Goal: Task Accomplishment & Management: Manage account settings

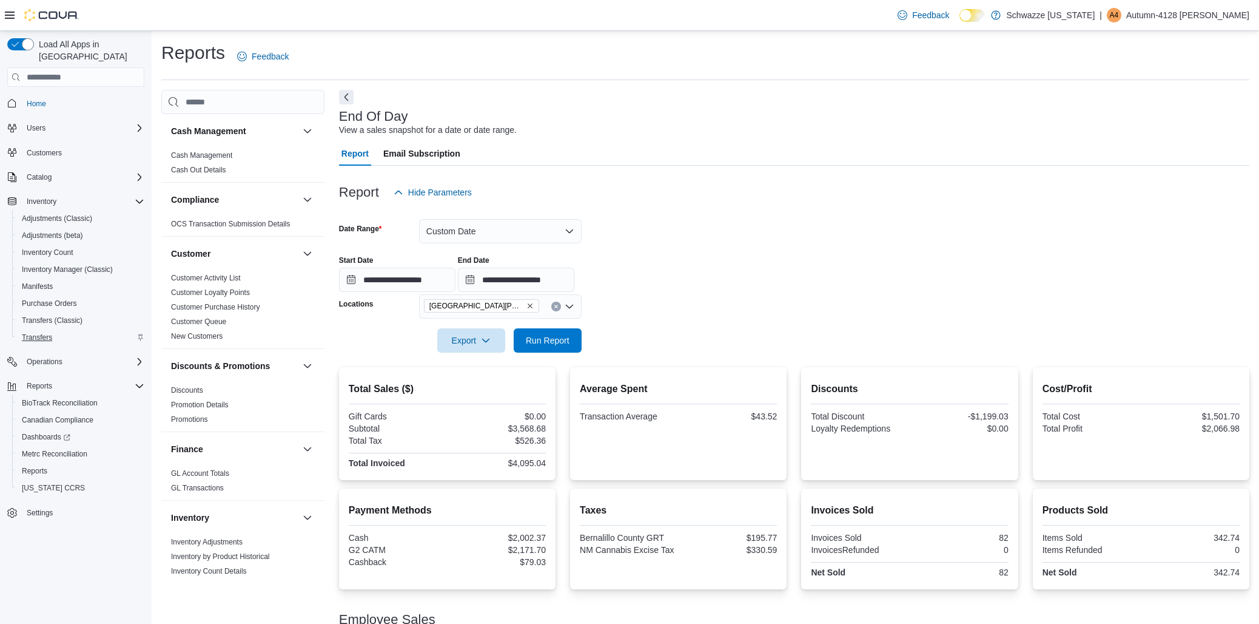
scroll to position [170, 0]
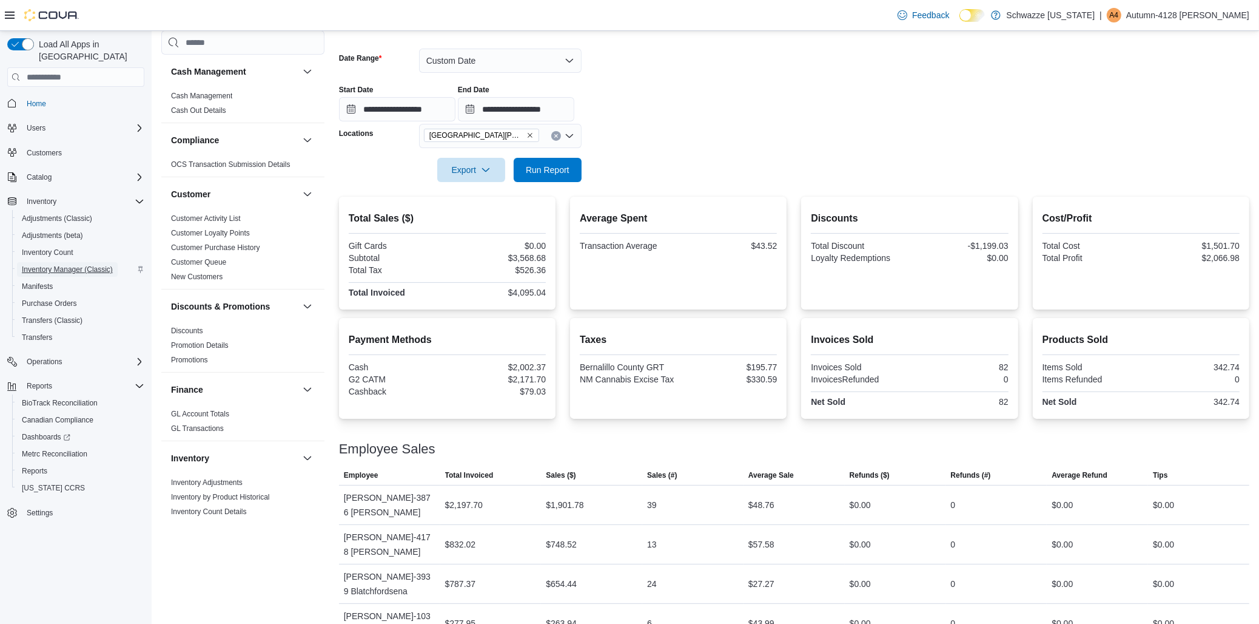
click at [71, 264] on span "Inventory Manager (Classic)" at bounding box center [67, 269] width 91 height 10
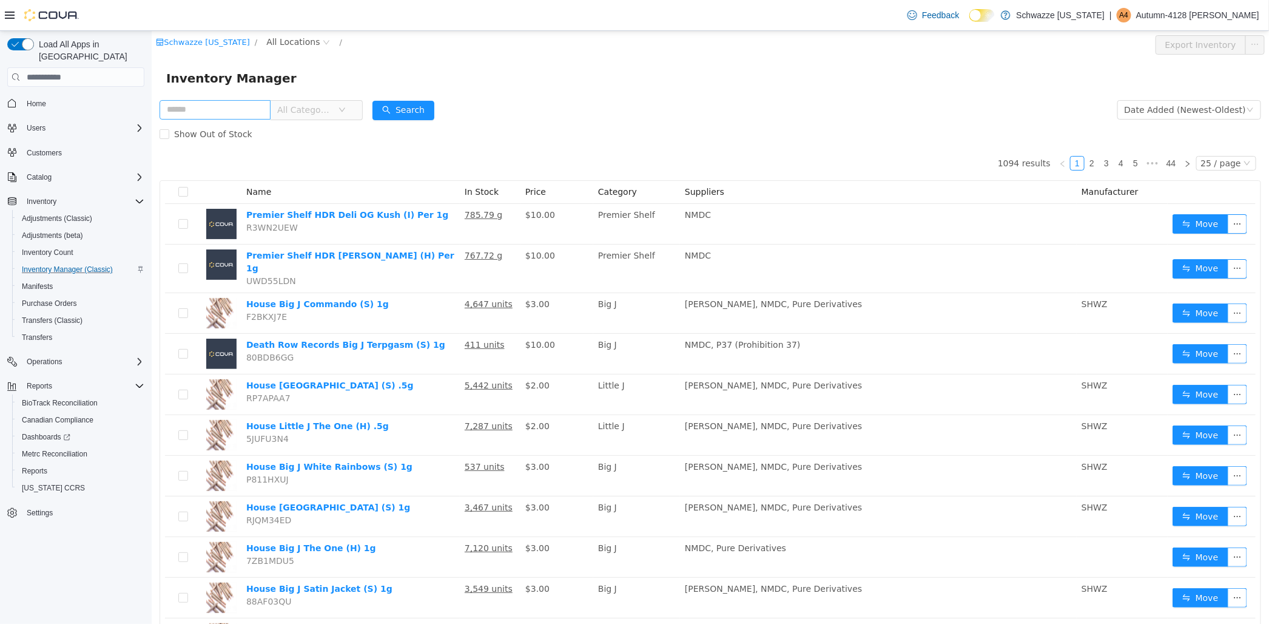
click at [232, 117] on input "text" at bounding box center [214, 109] width 111 height 19
click at [230, 104] on input "text" at bounding box center [214, 109] width 111 height 19
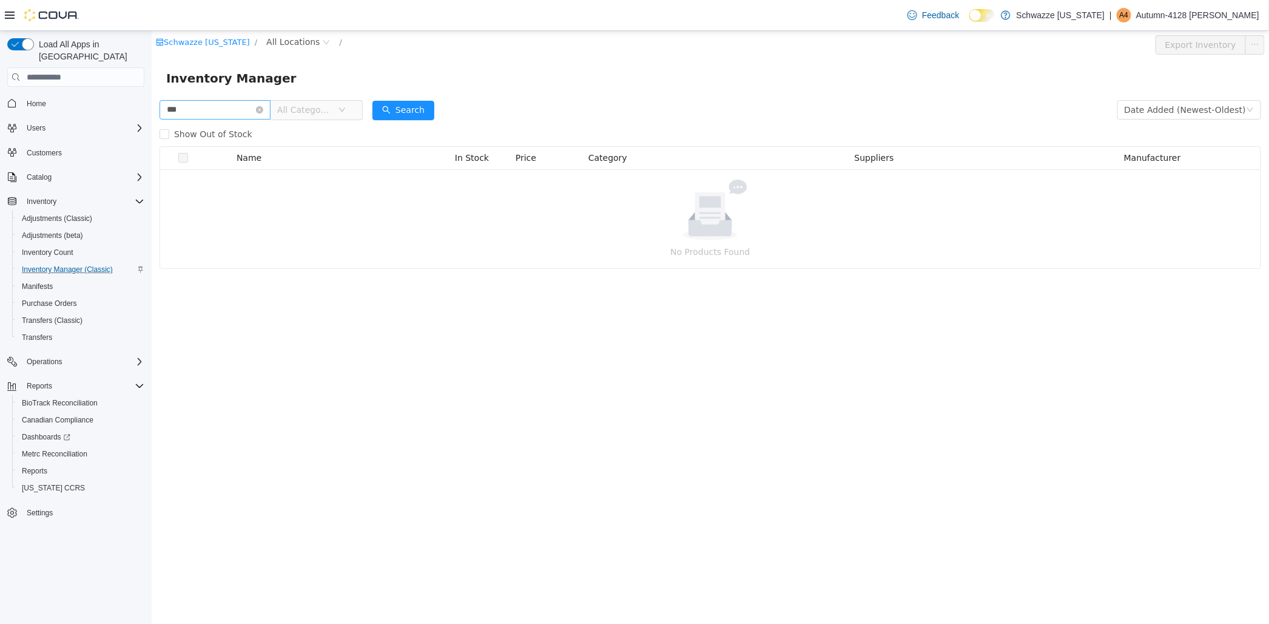
click at [208, 110] on input "***" at bounding box center [214, 109] width 111 height 19
click at [283, 43] on span "All Locations" at bounding box center [292, 41] width 53 height 13
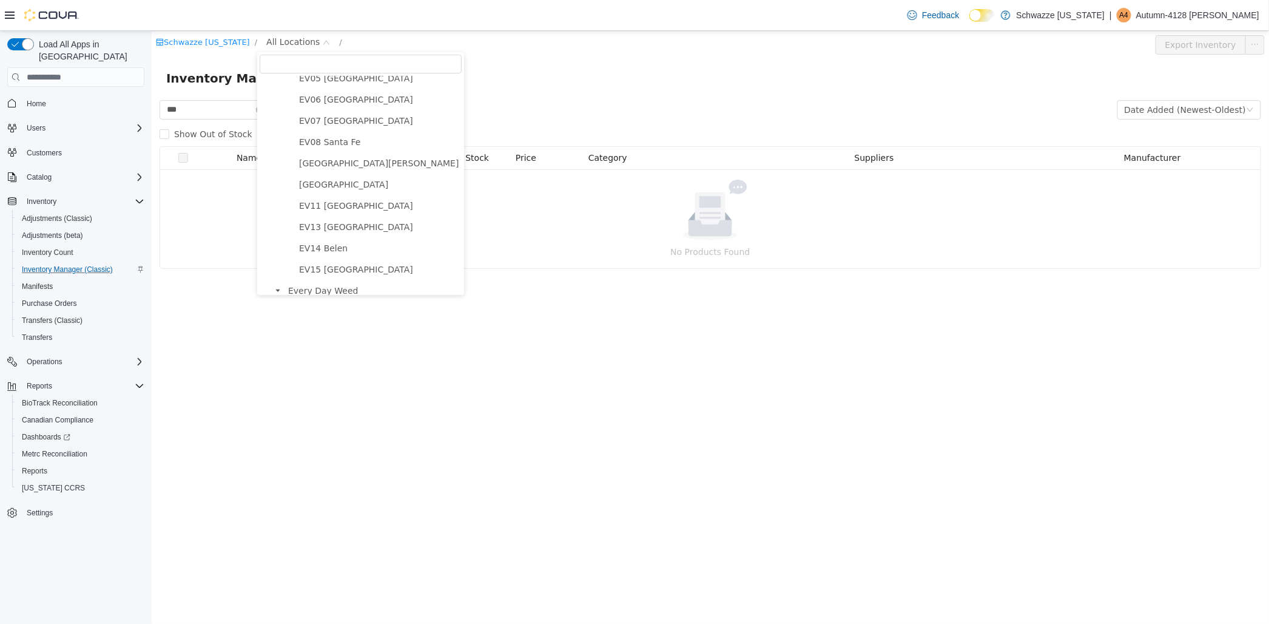
scroll to position [135, 0]
click at [363, 168] on span "[GEOGRAPHIC_DATA][PERSON_NAME]" at bounding box center [378, 163] width 160 height 10
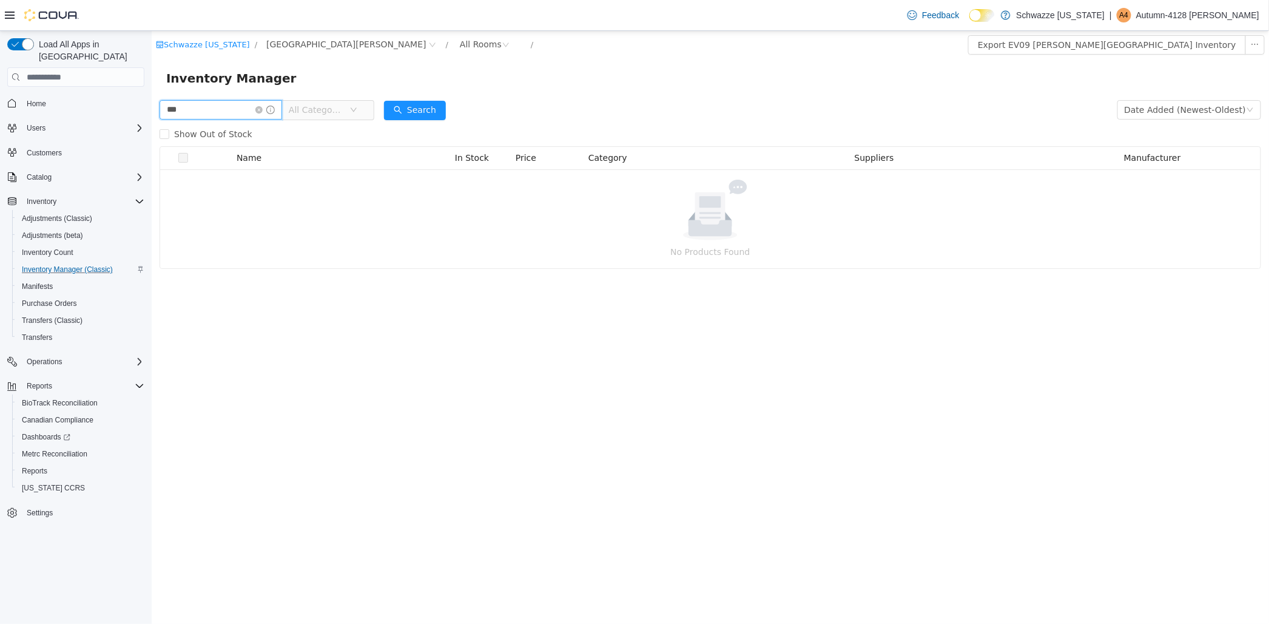
click at [260, 105] on input "***" at bounding box center [220, 109] width 123 height 19
type input "*"
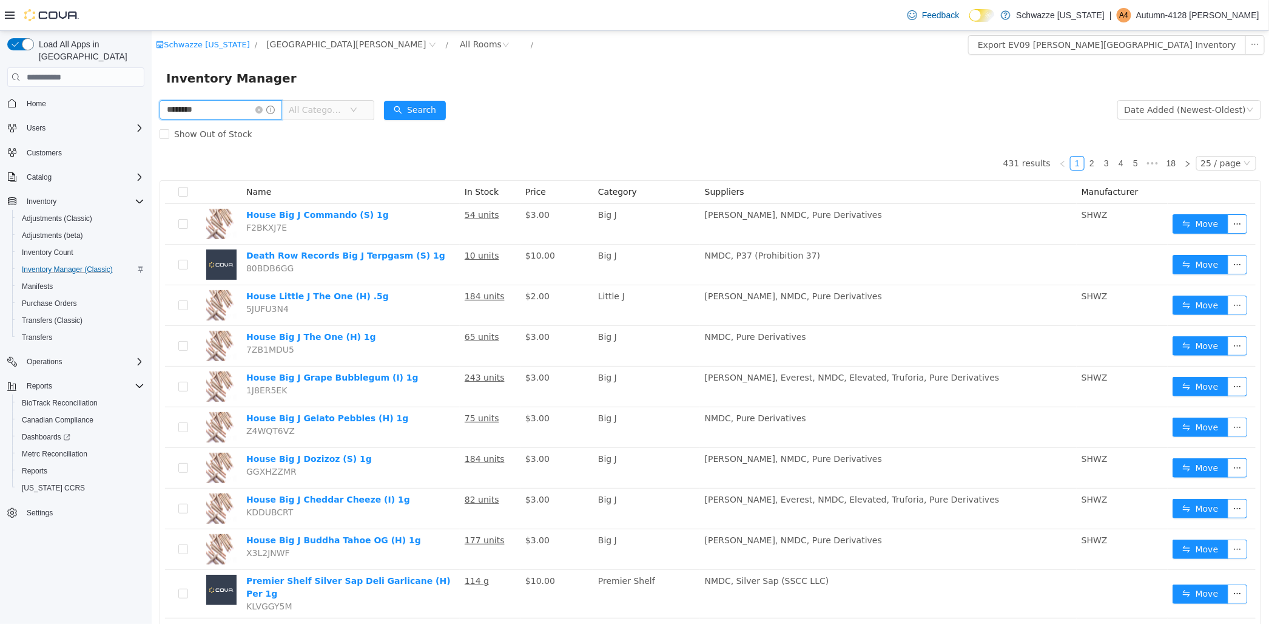
type input "********"
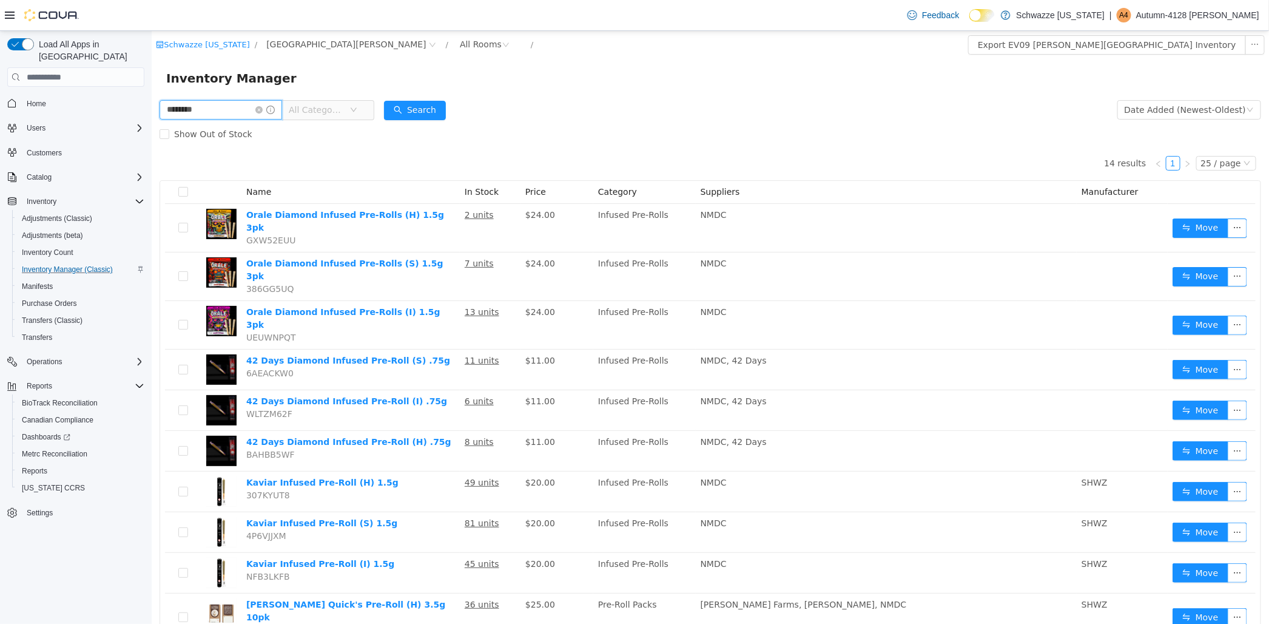
click at [253, 111] on input "********" at bounding box center [220, 109] width 123 height 19
click at [262, 111] on icon "icon: close-circle" at bounding box center [258, 109] width 7 height 7
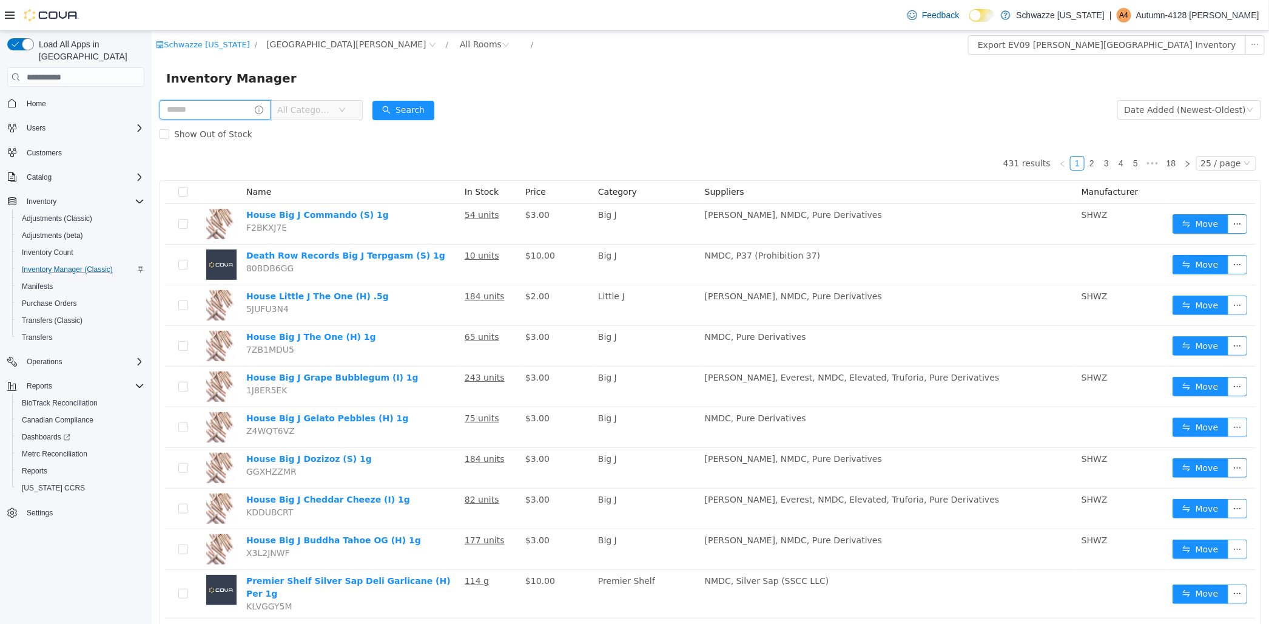
click at [256, 111] on input "text" at bounding box center [214, 109] width 111 height 19
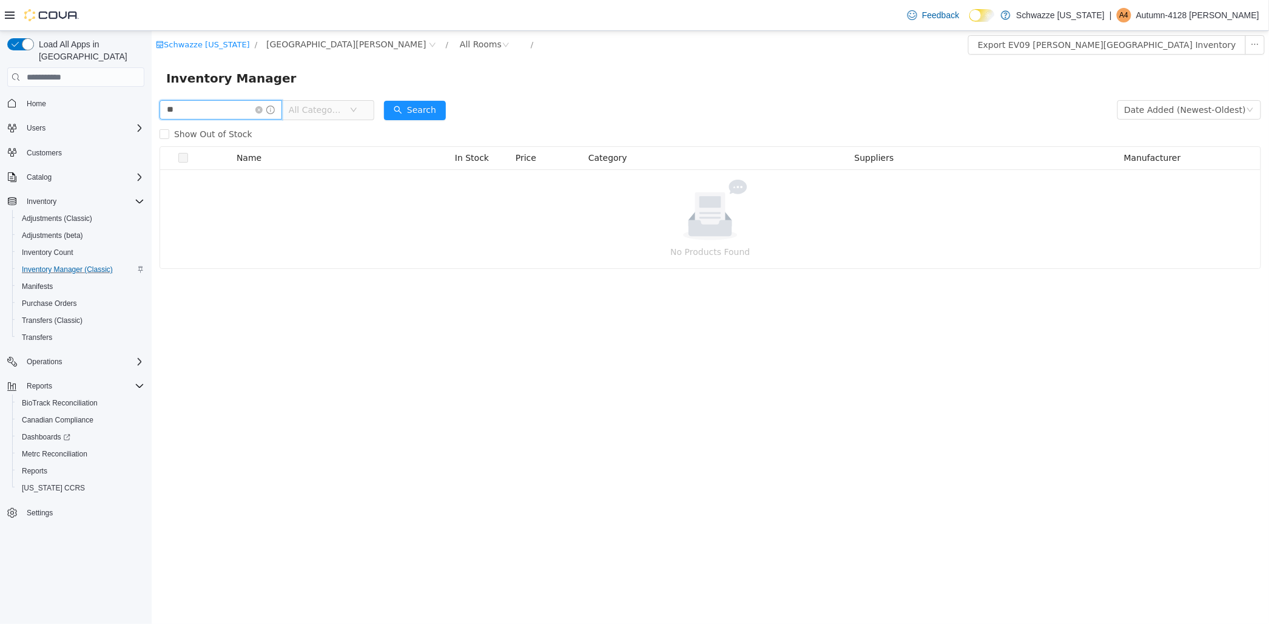
type input "****"
click at [412, 109] on button "Search" at bounding box center [414, 110] width 62 height 19
click at [262, 109] on icon "icon: close-circle" at bounding box center [258, 109] width 7 height 7
click at [254, 110] on input "text" at bounding box center [214, 109] width 111 height 19
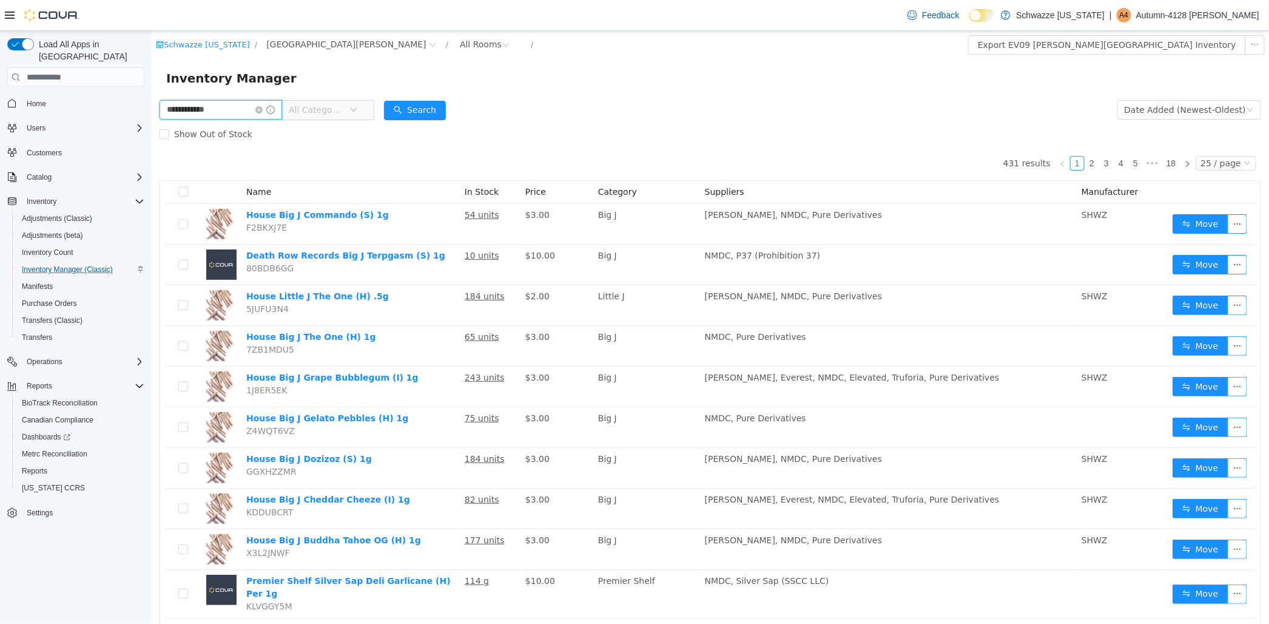
type input "**********"
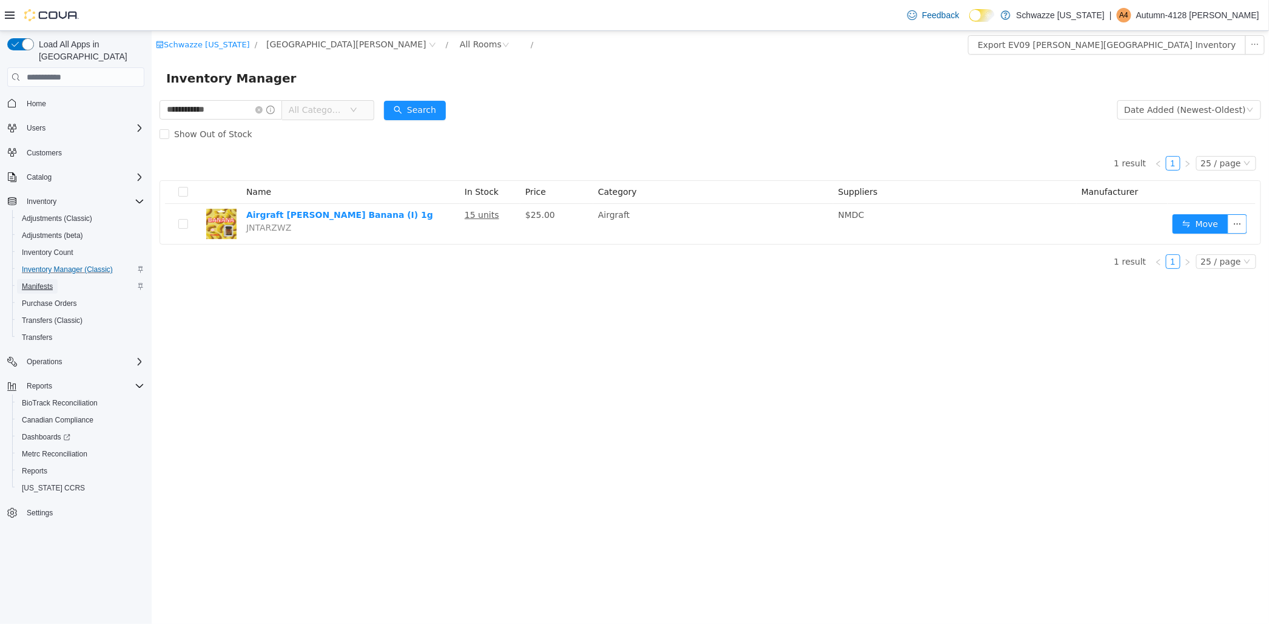
click at [29, 281] on span "Manifests" at bounding box center [37, 286] width 31 height 10
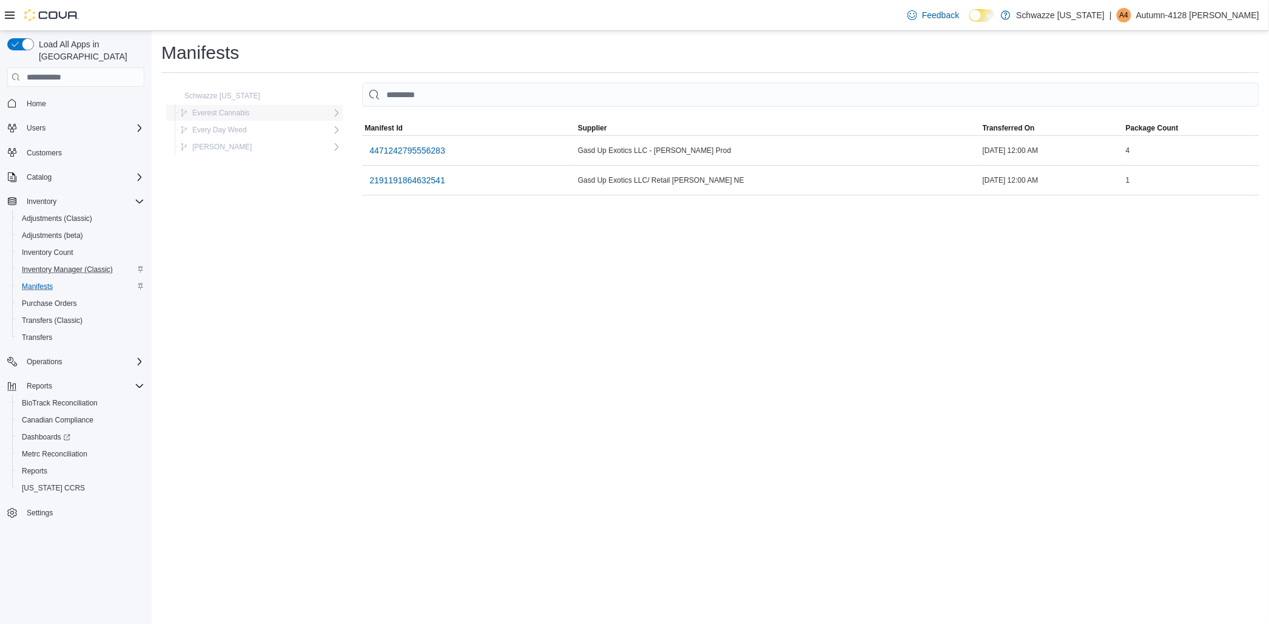
click at [247, 107] on span "Everest Cannabis" at bounding box center [215, 113] width 70 height 15
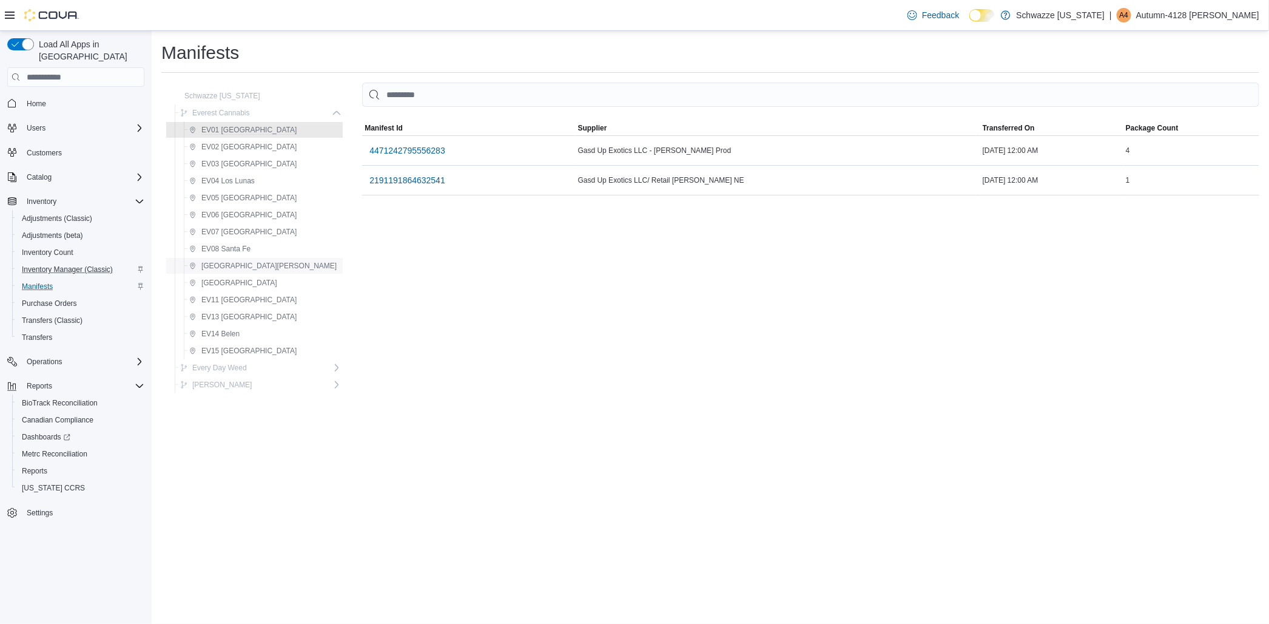
click at [219, 268] on span "[GEOGRAPHIC_DATA][PERSON_NAME]" at bounding box center [268, 266] width 135 height 10
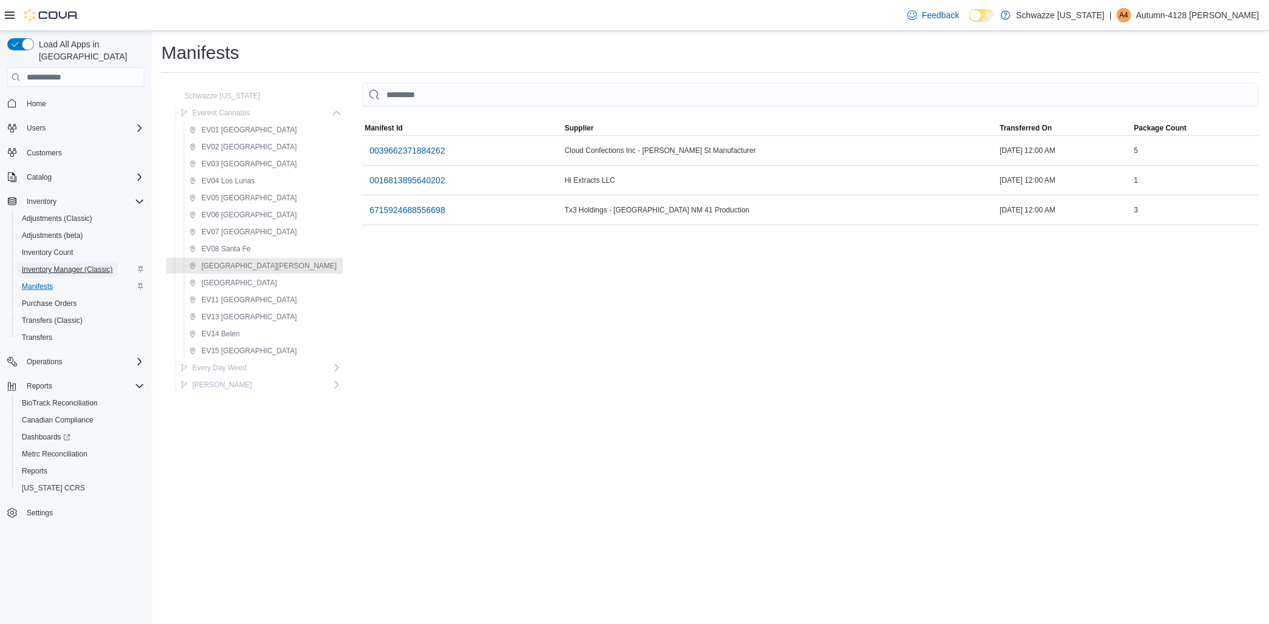
click at [78, 264] on span "Inventory Manager (Classic)" at bounding box center [67, 269] width 91 height 10
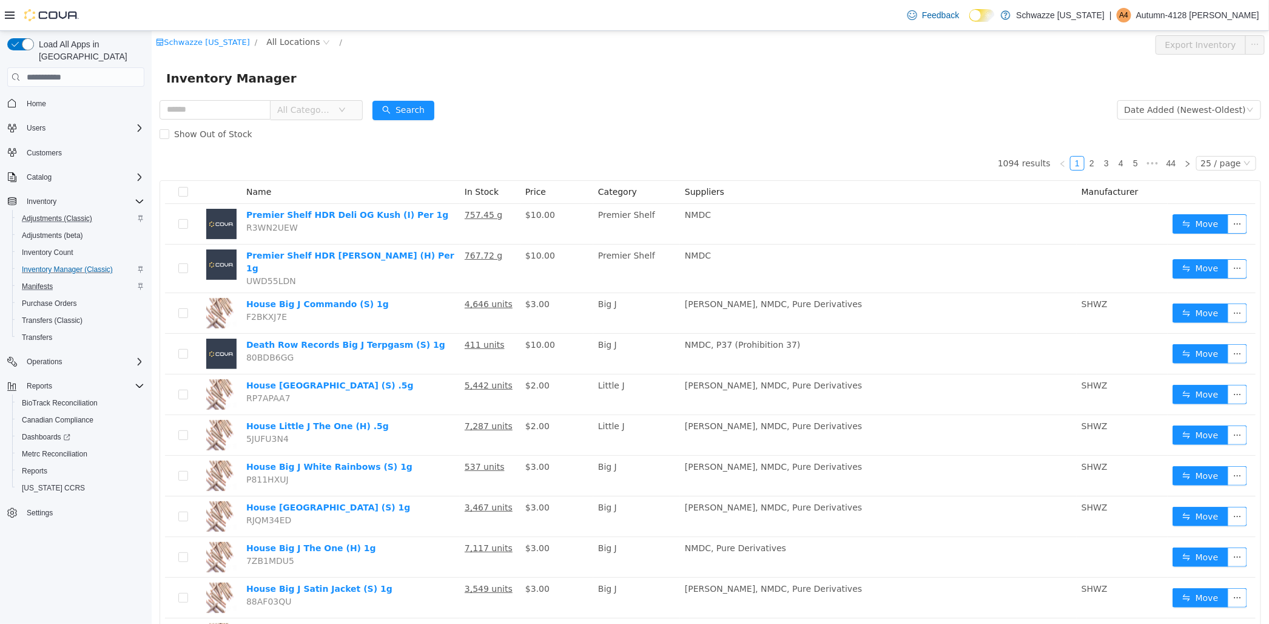
click at [109, 211] on div "Adjustments (Classic)" at bounding box center [80, 218] width 127 height 15
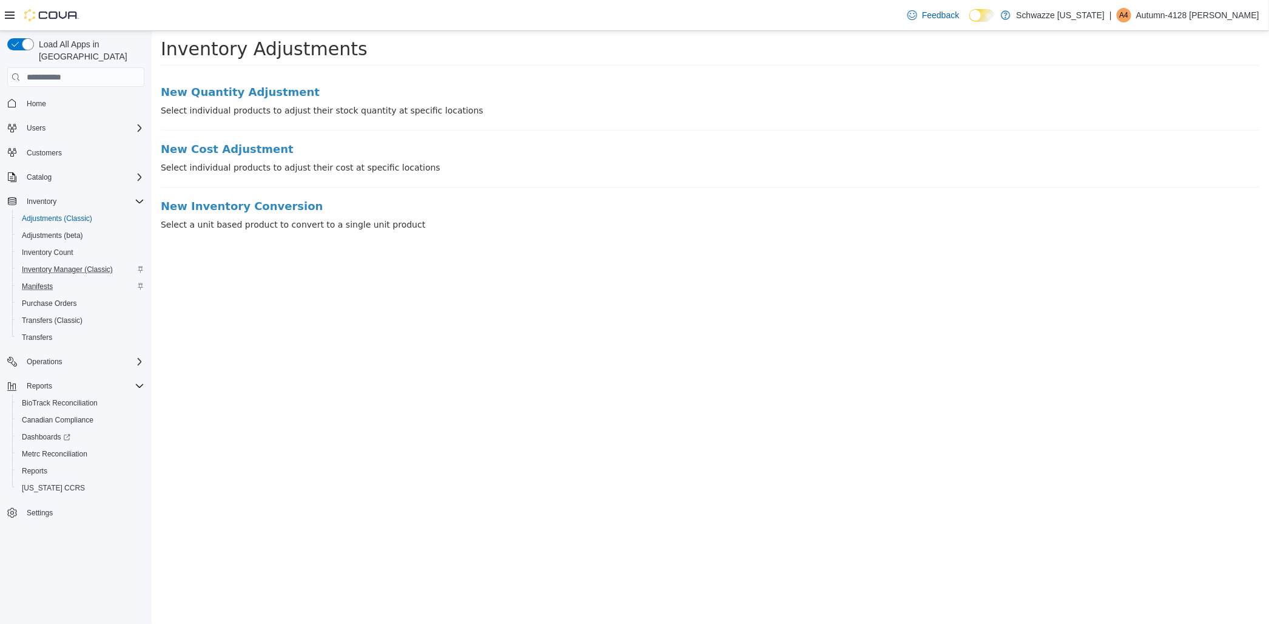
click at [68, 261] on button "Inventory Manager (Classic)" at bounding box center [80, 269] width 137 height 17
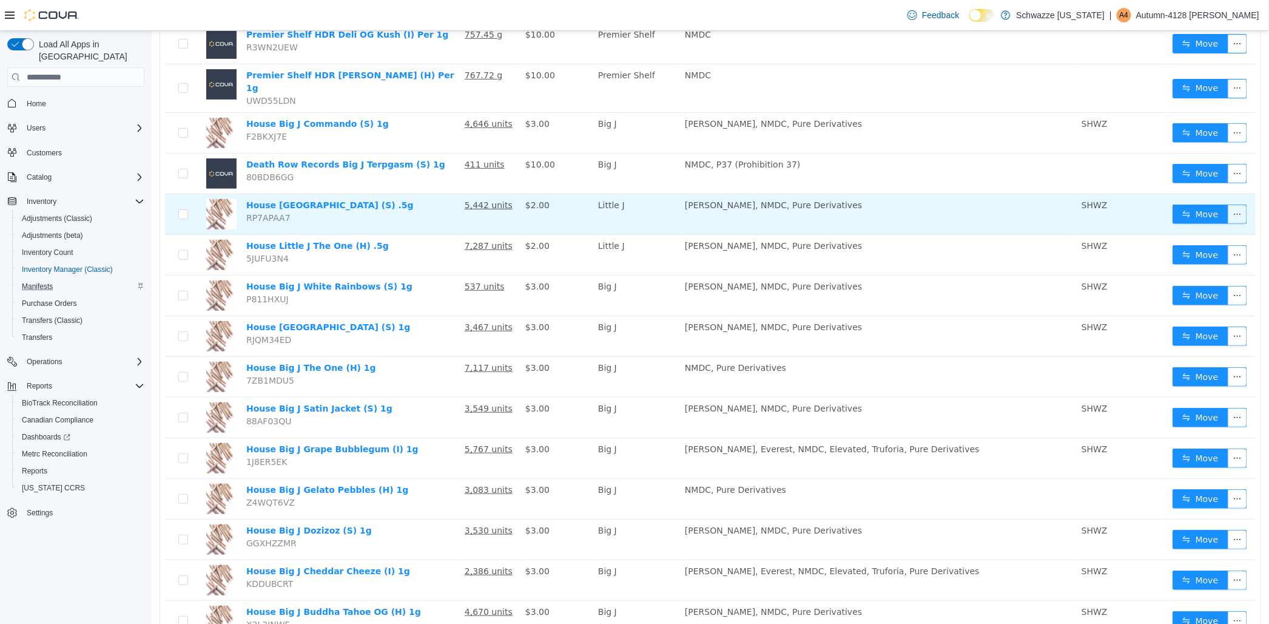
scroll to position [200, 0]
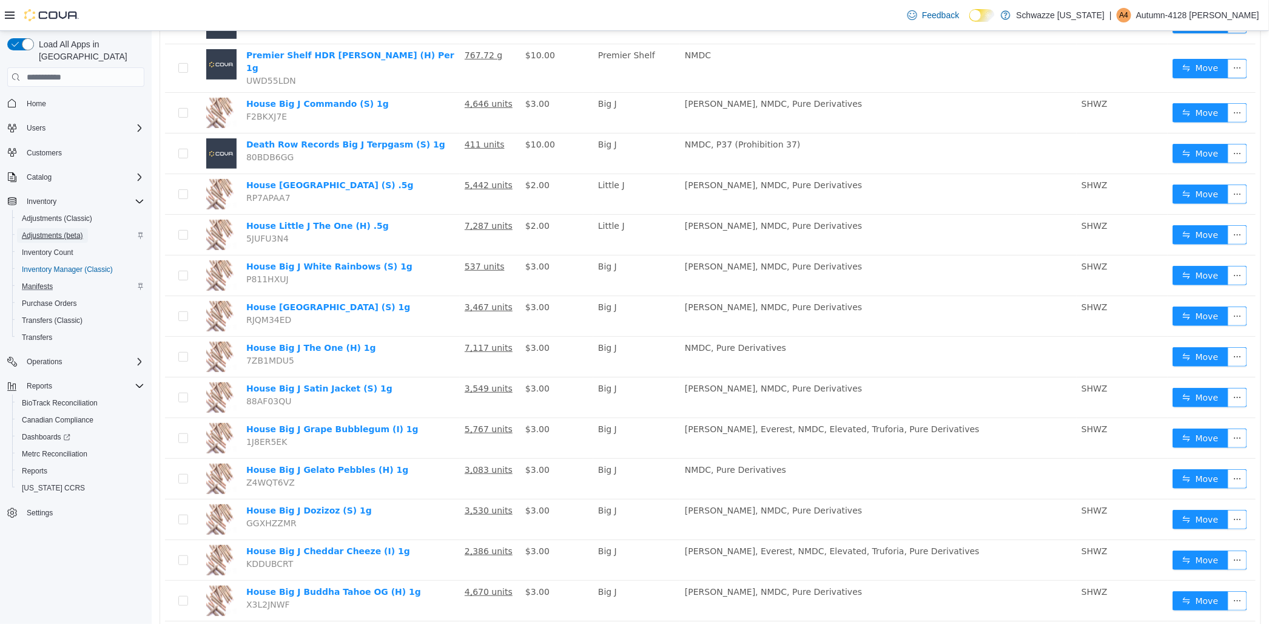
click at [65, 230] on span "Adjustments (beta)" at bounding box center [52, 235] width 61 height 10
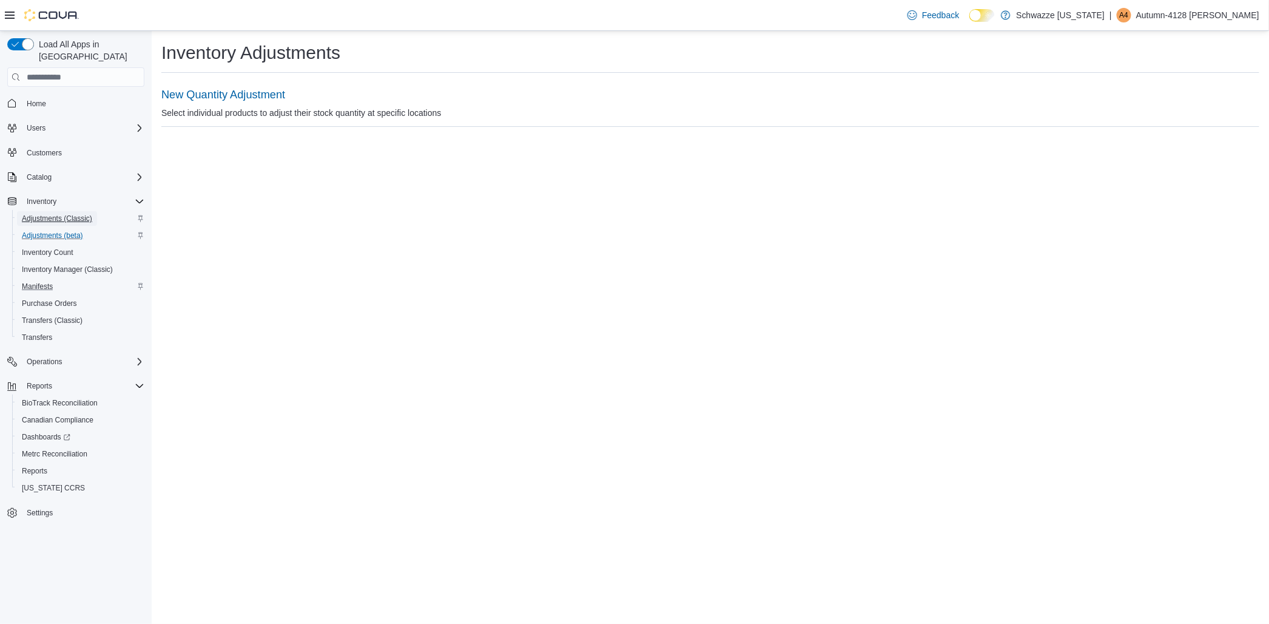
click at [63, 214] on span "Adjustments (Classic)" at bounding box center [57, 219] width 70 height 10
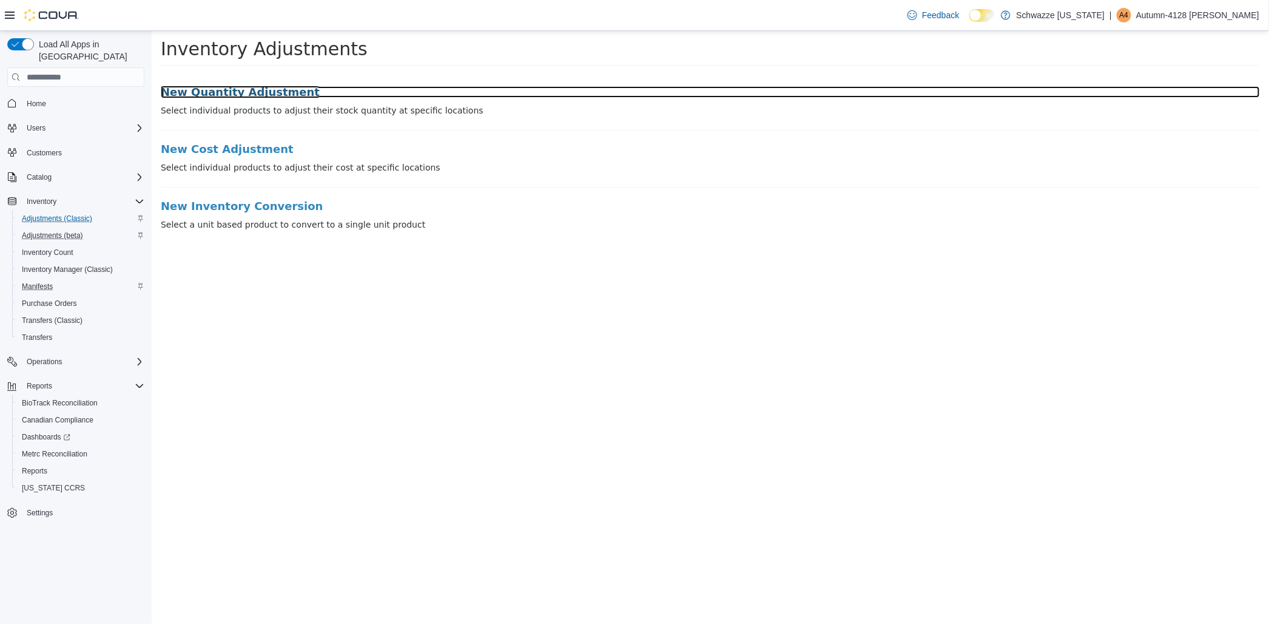
click at [271, 88] on h3 "New Quantity Adjustment" at bounding box center [709, 92] width 1099 height 12
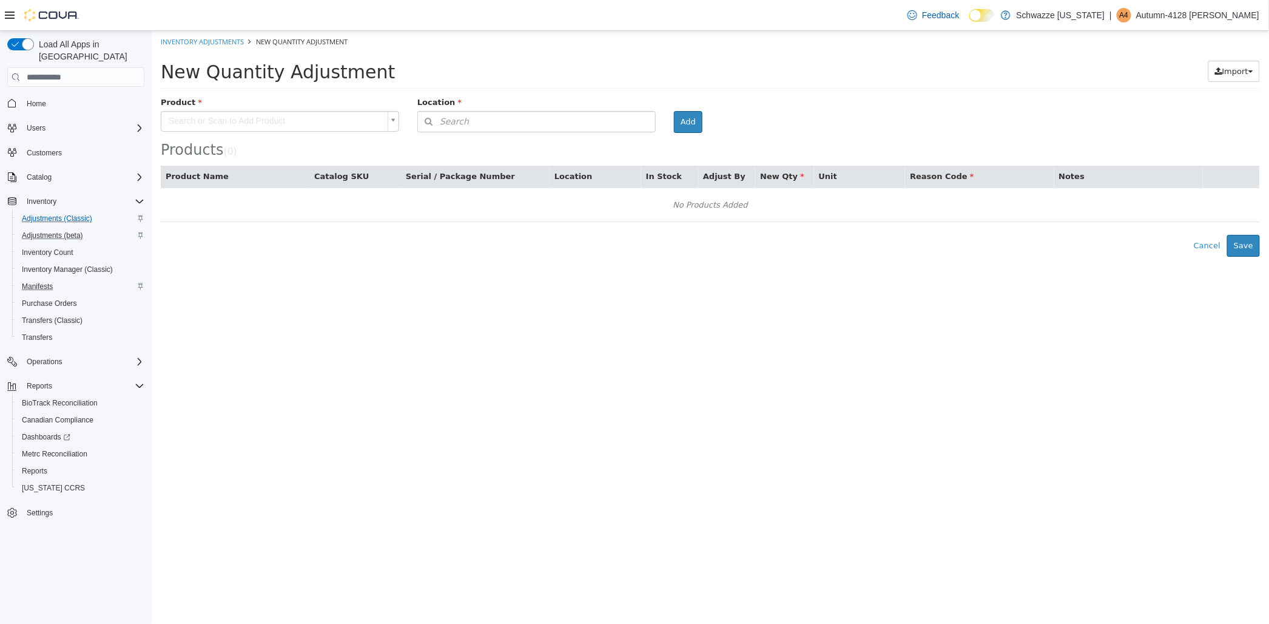
click at [231, 123] on body "× Inventory Adjustments New Quantity Adjustment New Quantity Adjustment Import …" at bounding box center [709, 144] width 1117 height 226
type input "*"
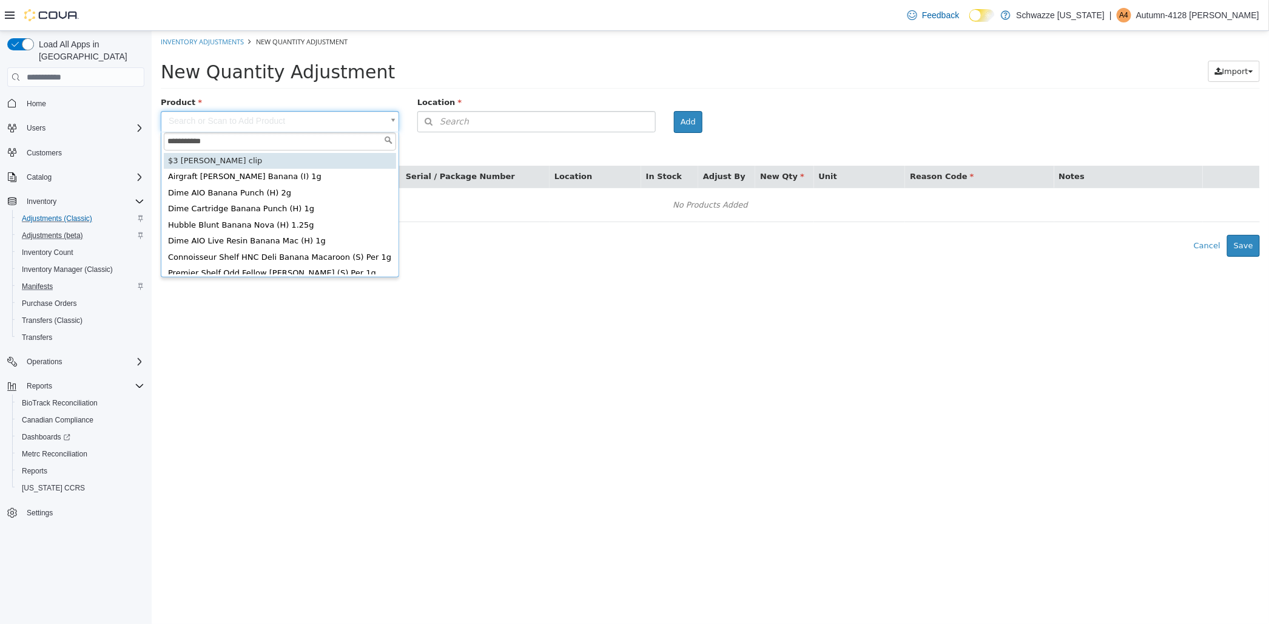
type input "**********"
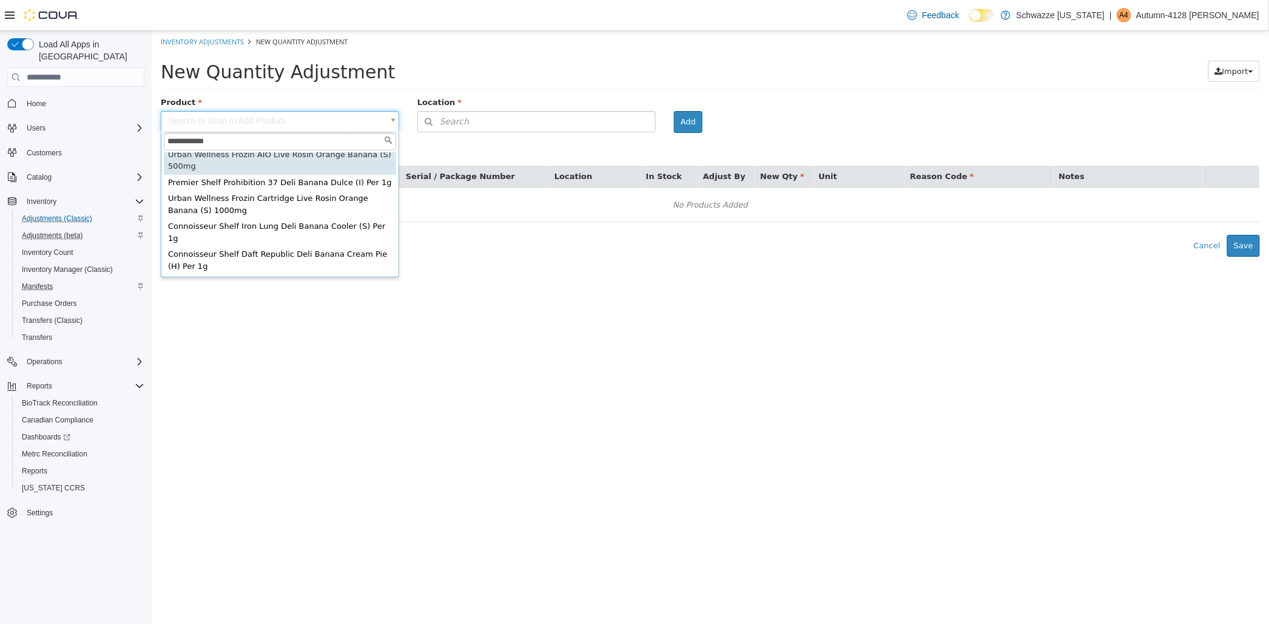
scroll to position [129, 0]
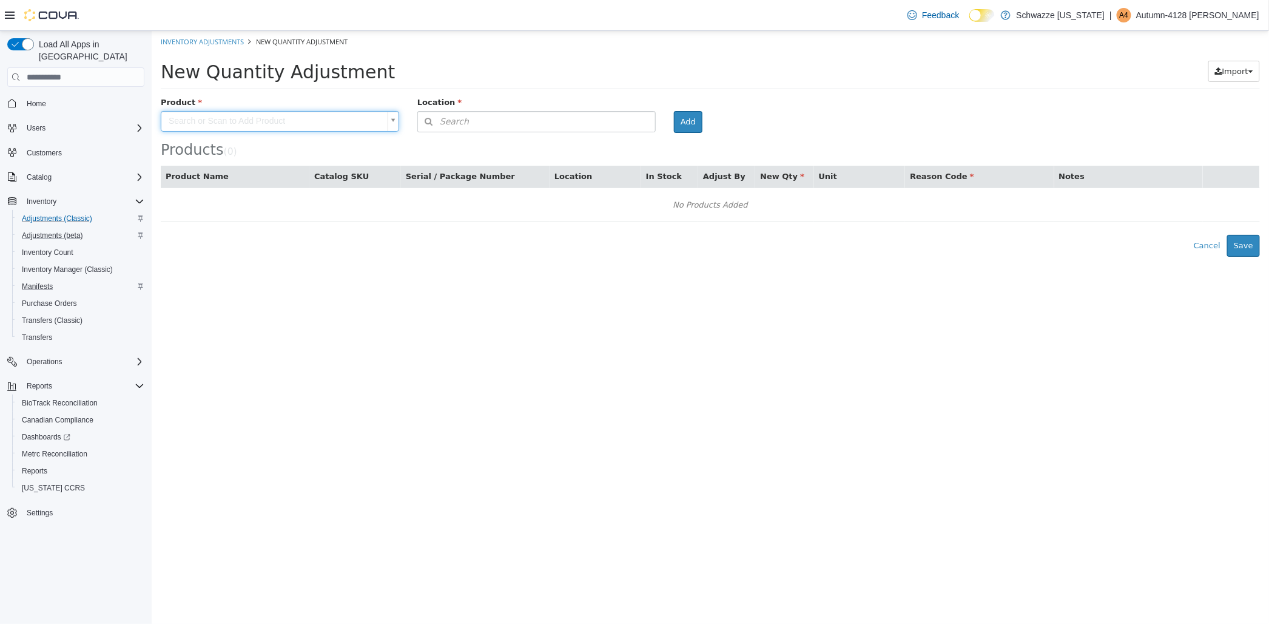
click at [611, 76] on body "× Inventory Adjustments New Quantity Adjustment New Quantity Adjustment Import …" at bounding box center [709, 144] width 1117 height 226
click at [55, 264] on span "Inventory Manager (Classic)" at bounding box center [67, 269] width 91 height 10
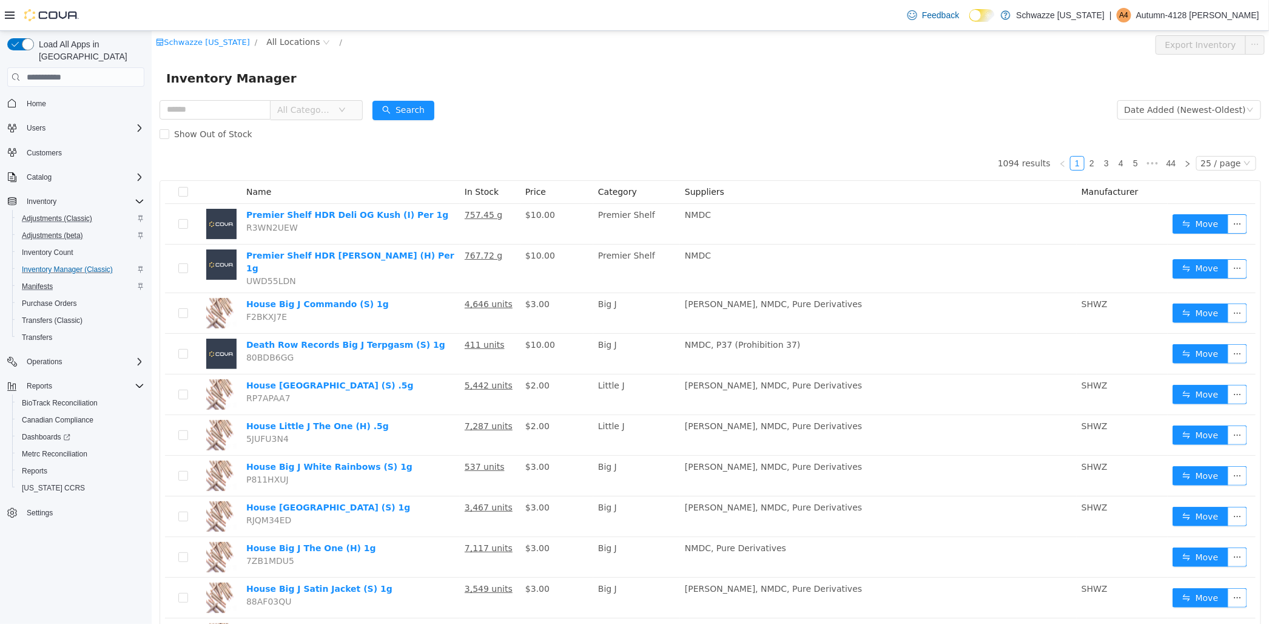
click at [282, 25] on div "Feedback Dark Mode Schwazze [US_STATE] | A4 Autumn-4128 [PERSON_NAME]" at bounding box center [634, 15] width 1269 height 31
click at [277, 41] on span "All Locations" at bounding box center [292, 41] width 53 height 13
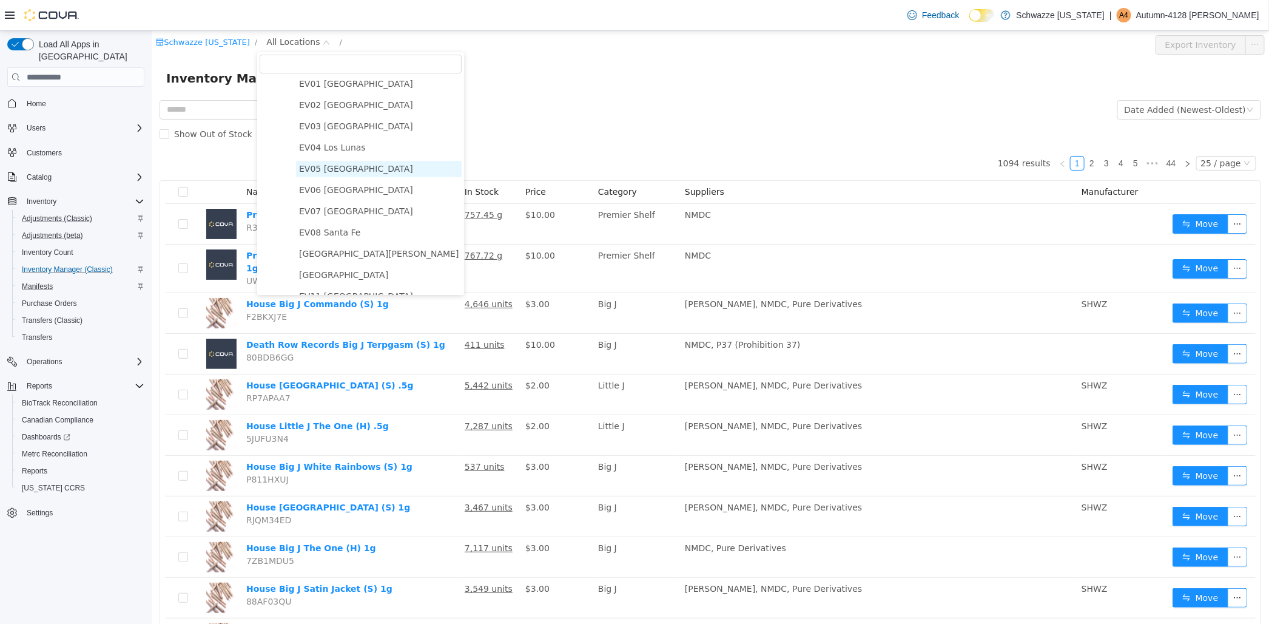
scroll to position [67, 0]
click at [358, 234] on span "[GEOGRAPHIC_DATA][PERSON_NAME]" at bounding box center [378, 231] width 160 height 10
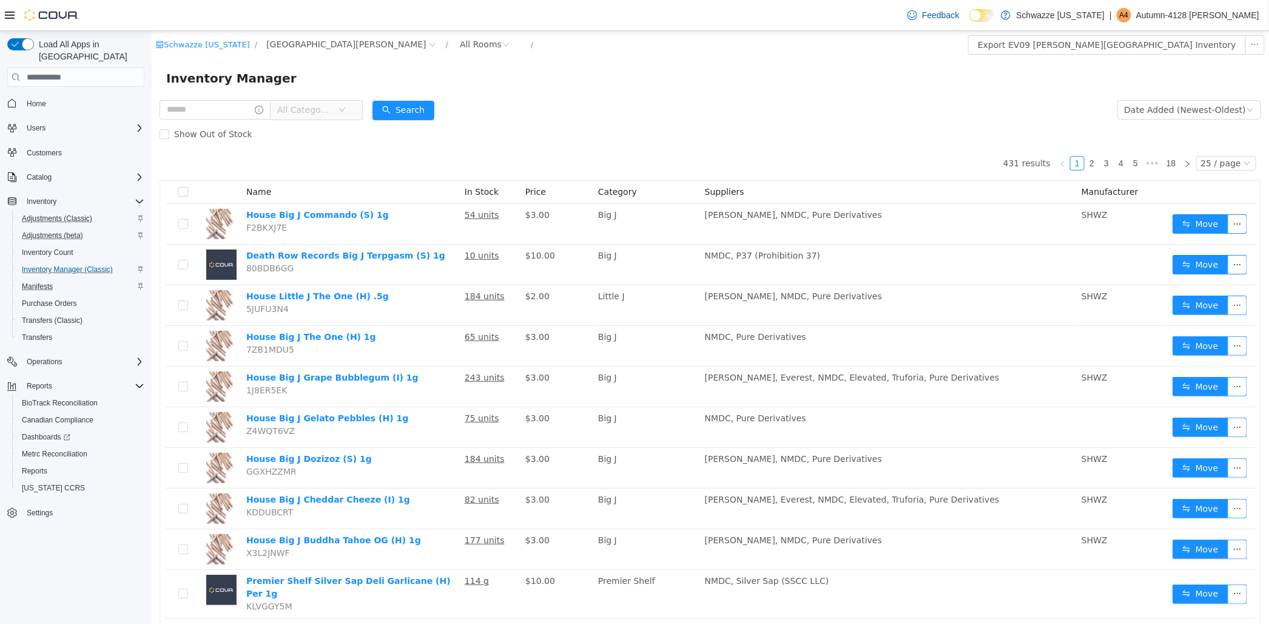
click at [249, 120] on span "All Categories" at bounding box center [260, 110] width 203 height 20
click at [249, 115] on input "text" at bounding box center [214, 109] width 111 height 19
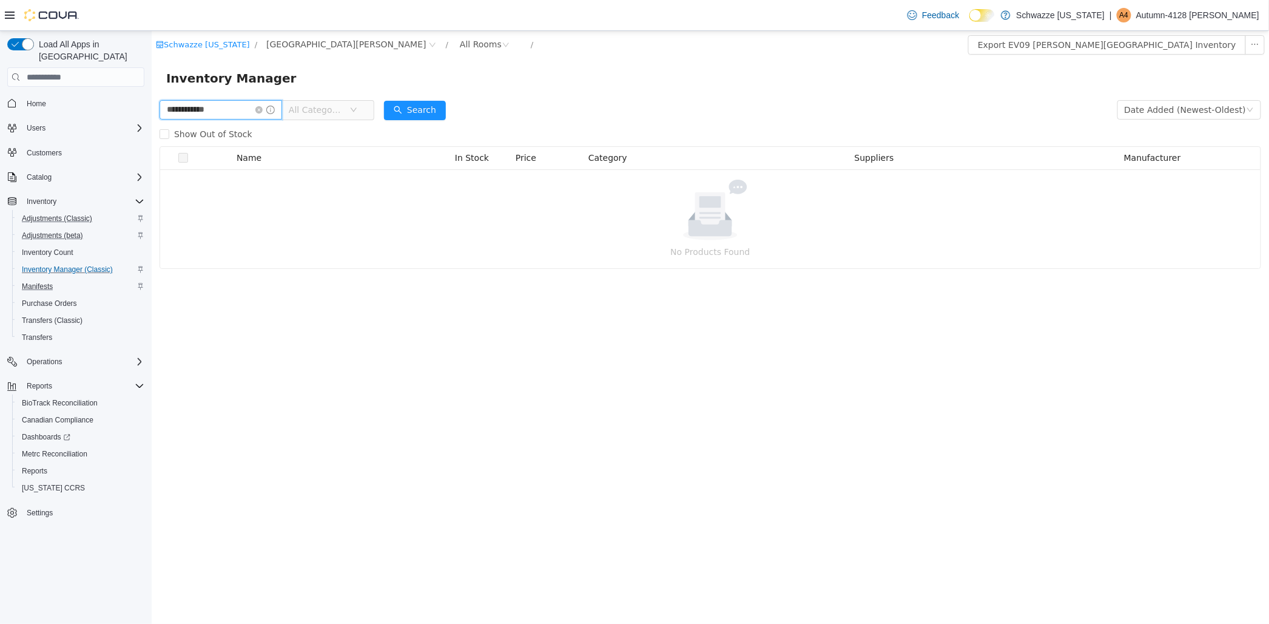
type input "**********"
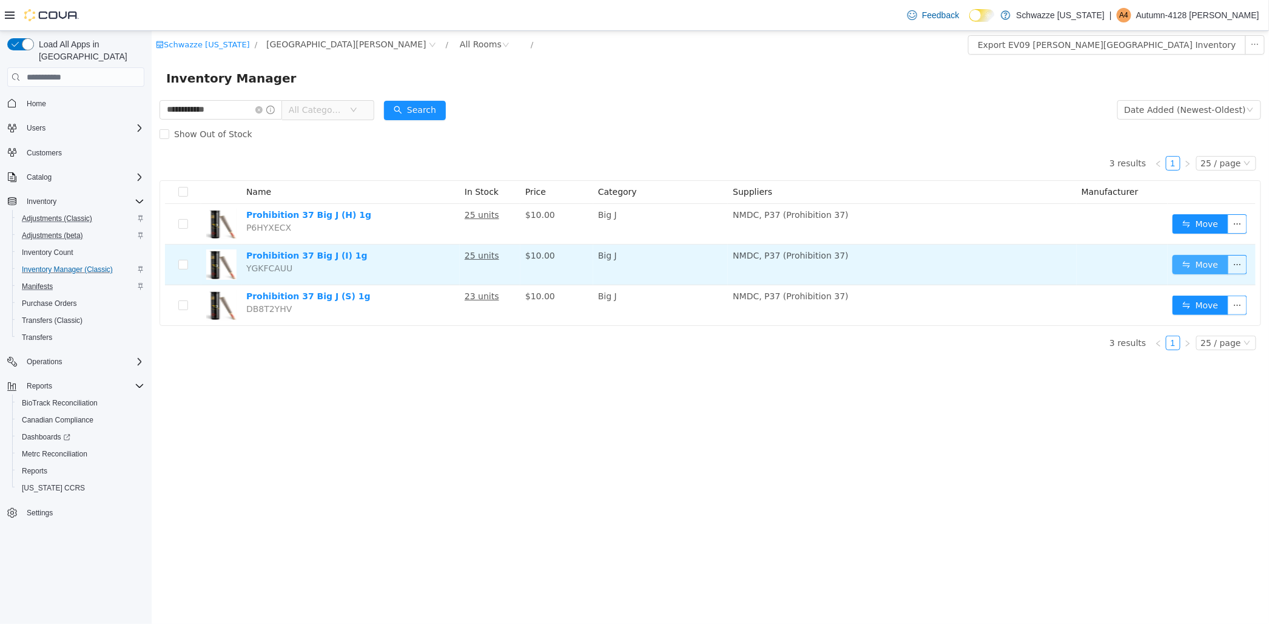
click at [1200, 258] on button "Move" at bounding box center [1200, 264] width 56 height 19
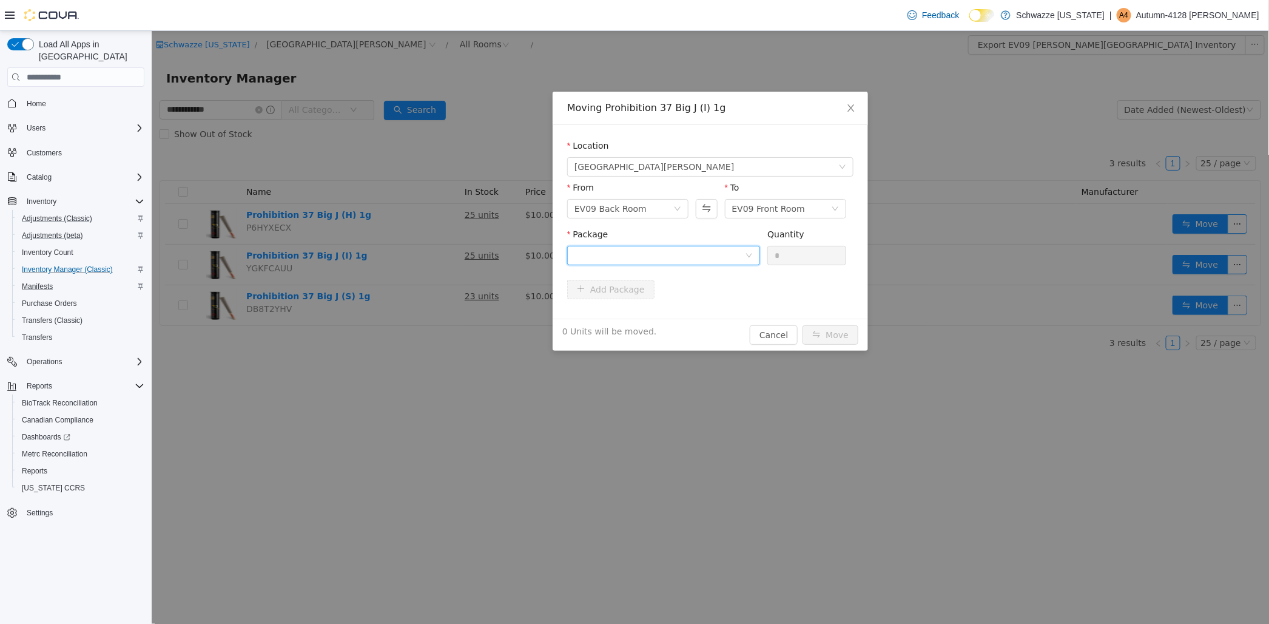
click at [688, 253] on div at bounding box center [659, 255] width 170 height 18
click at [683, 301] on li "2658466953116173 Quantity : 25 Units" at bounding box center [663, 305] width 193 height 33
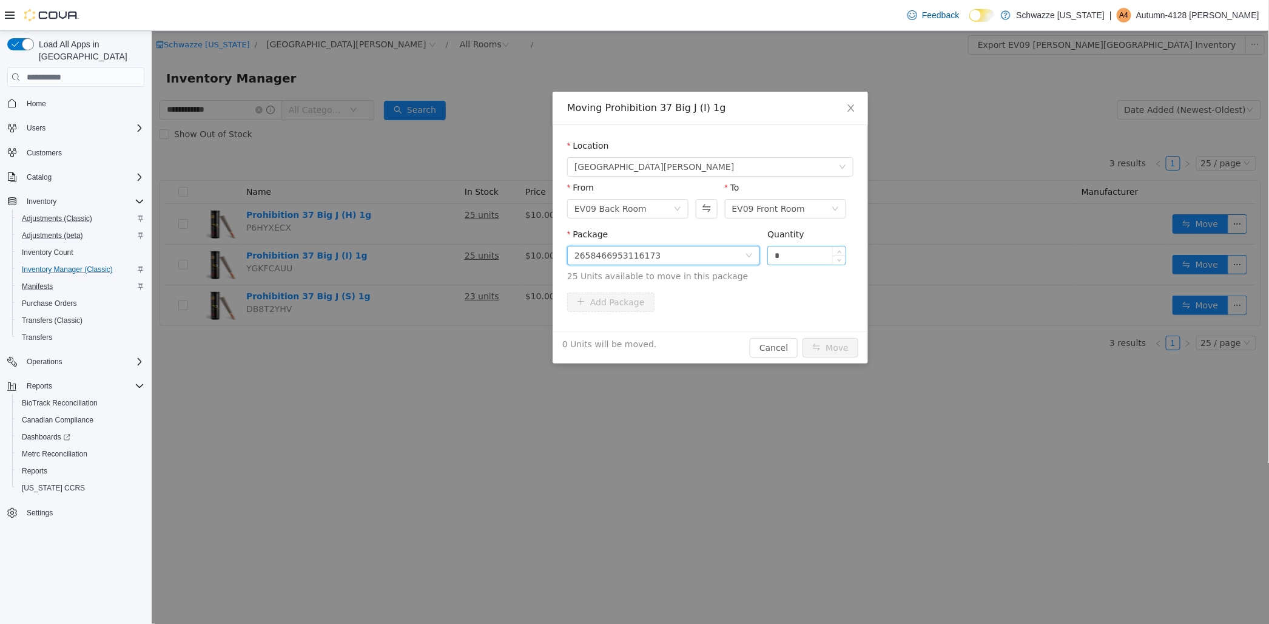
click at [781, 256] on input "*" at bounding box center [806, 255] width 78 height 18
drag, startPoint x: 781, startPoint y: 256, endPoint x: 742, endPoint y: 256, distance: 39.4
click at [742, 256] on span "Package 2658466953116173 Quantity * 25 Units available to move in this package" at bounding box center [710, 255] width 286 height 53
type input "*"
type input "**"
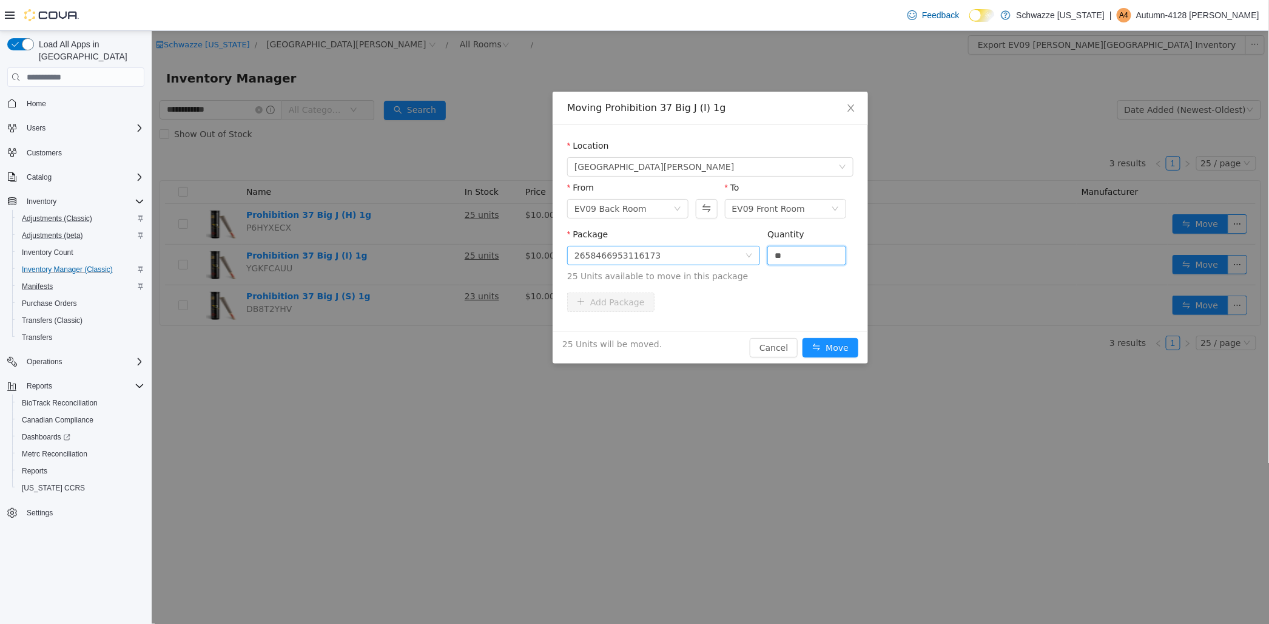
click at [802, 338] on button "Move" at bounding box center [830, 347] width 56 height 19
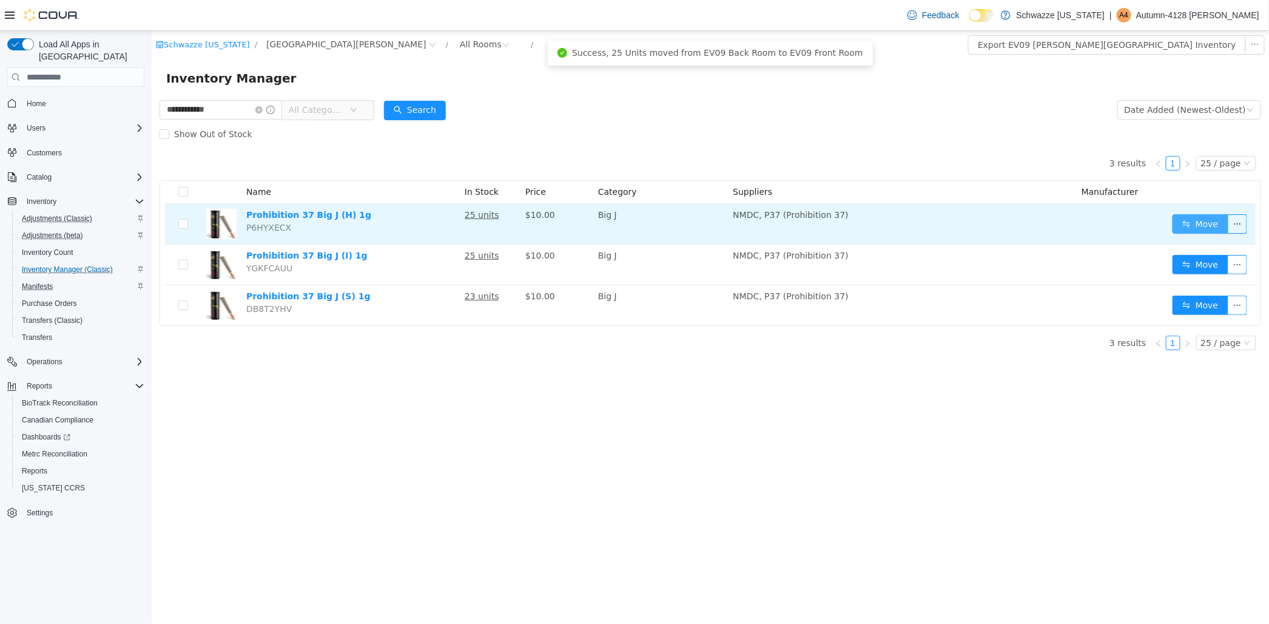
click at [1206, 233] on button "Move" at bounding box center [1200, 223] width 56 height 19
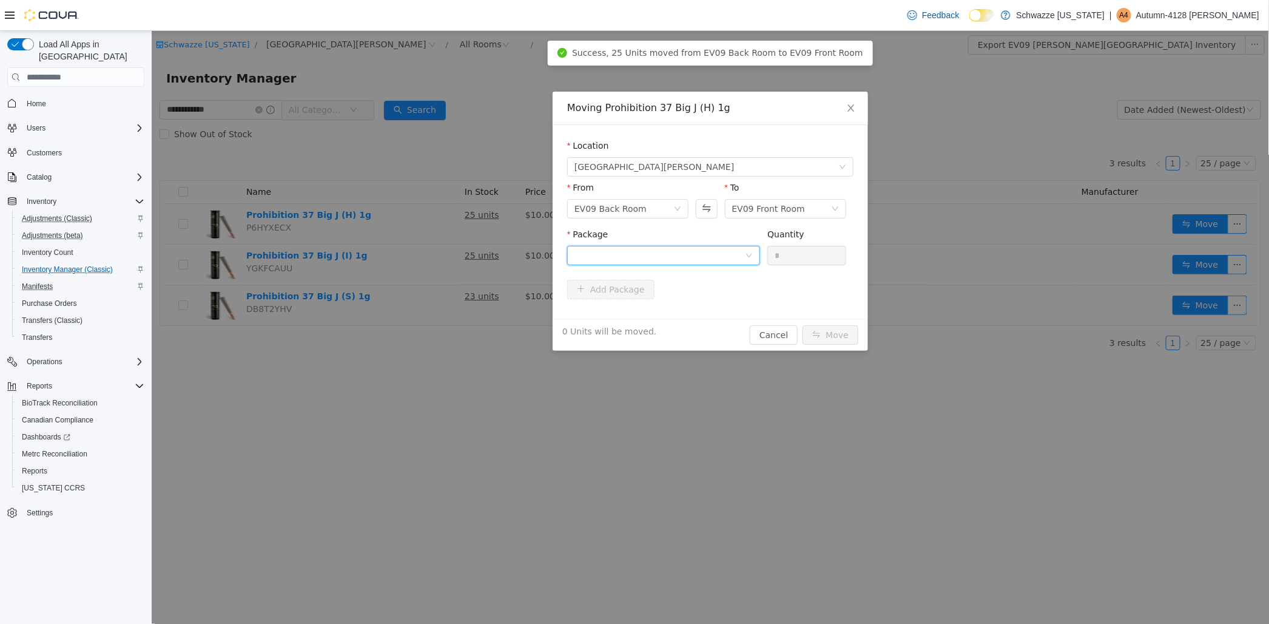
click at [706, 247] on div at bounding box center [659, 255] width 170 height 18
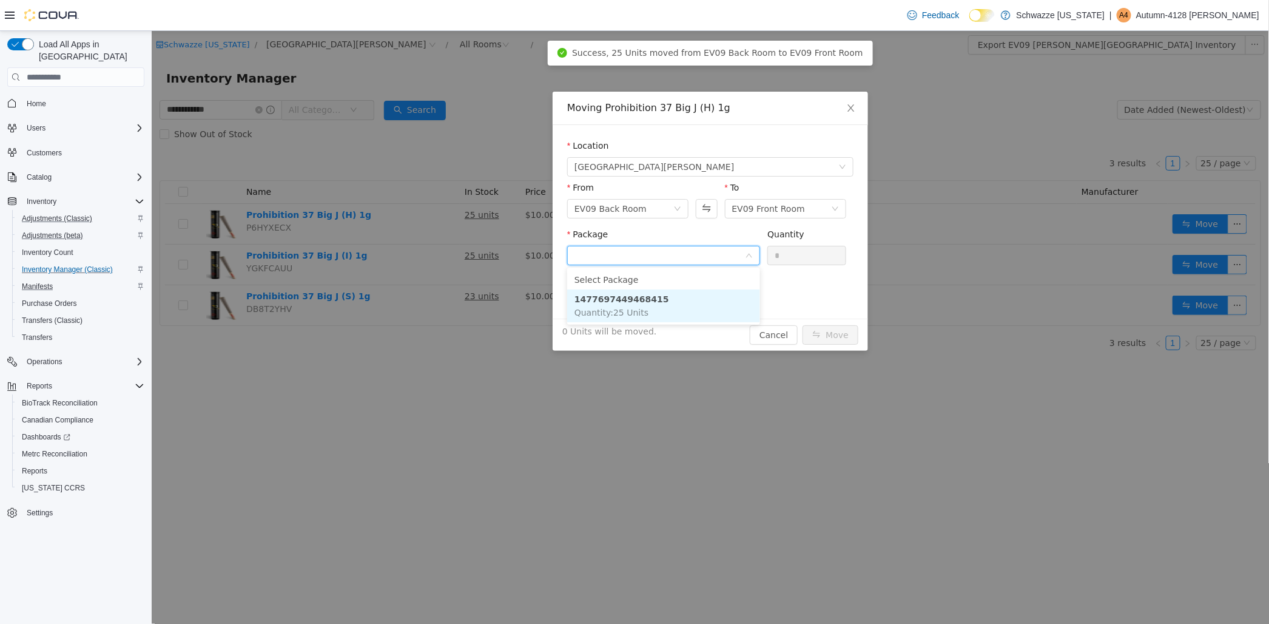
click at [695, 298] on li "1477697449468415 Quantity : 25 Units" at bounding box center [663, 305] width 193 height 33
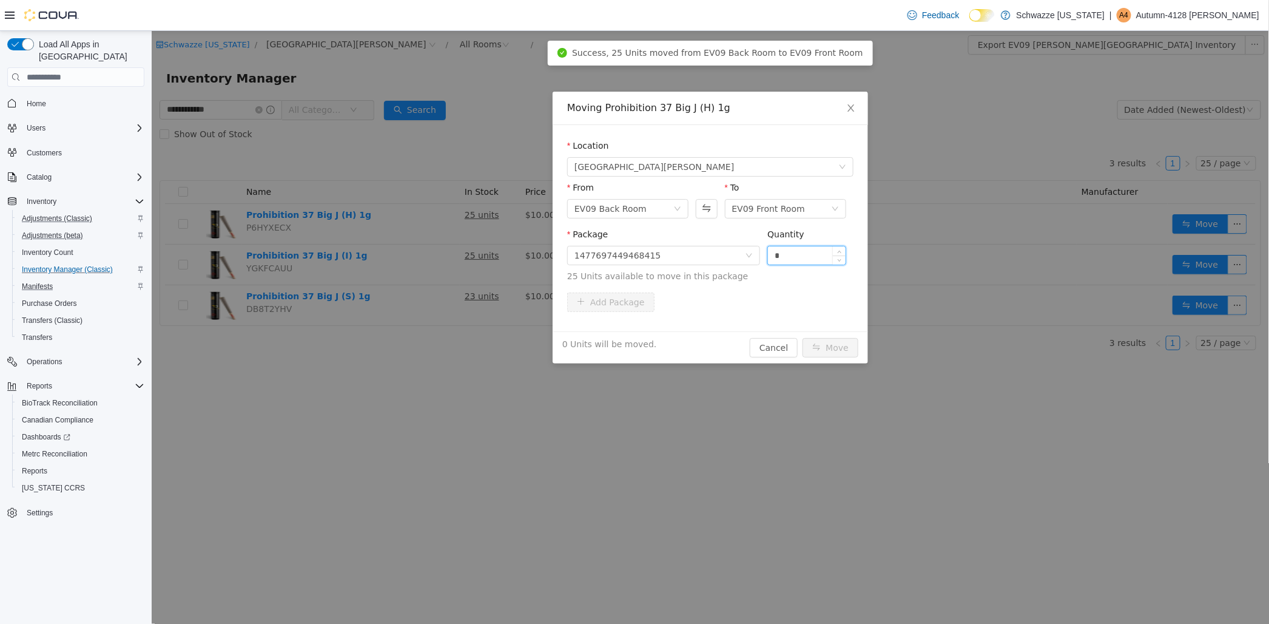
click at [822, 261] on input "*" at bounding box center [806, 255] width 78 height 18
type input "**"
click at [802, 338] on button "Move" at bounding box center [830, 347] width 56 height 19
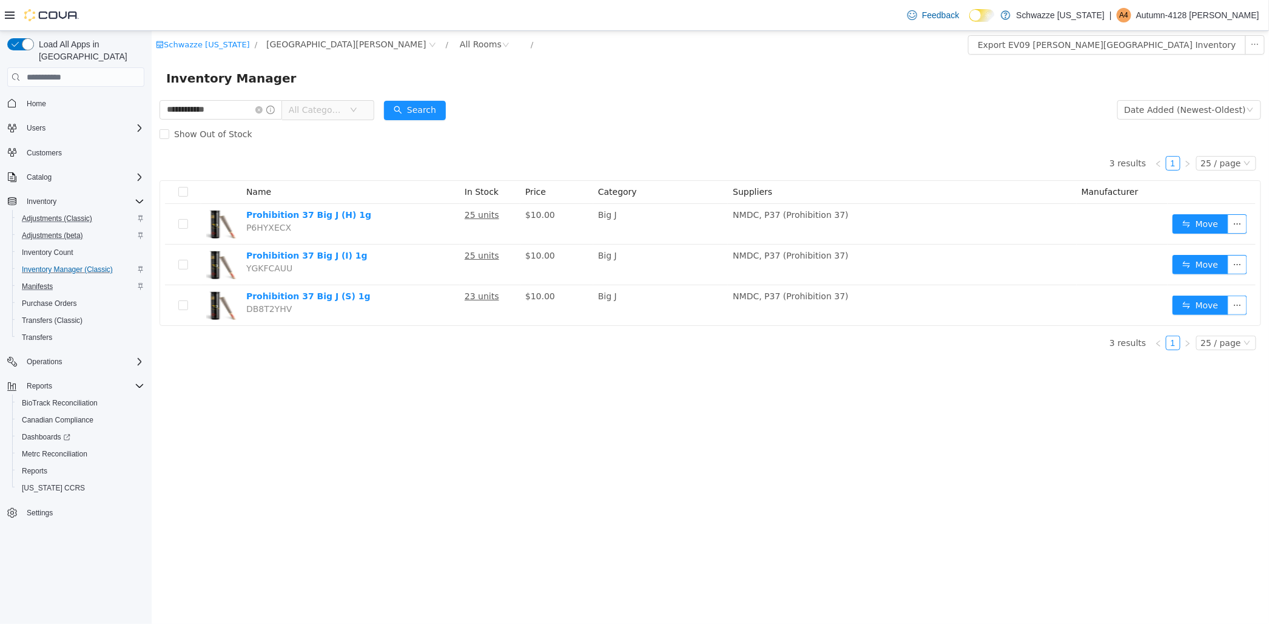
drag, startPoint x: 432, startPoint y: 382, endPoint x: 279, endPoint y: 92, distance: 327.8
click at [432, 382] on div "**********" at bounding box center [709, 327] width 1117 height 593
click at [33, 378] on span "Reports" at bounding box center [39, 385] width 25 height 15
click at [44, 357] on span "Operations" at bounding box center [45, 362] width 36 height 10
click at [35, 415] on span "Reports" at bounding box center [39, 420] width 25 height 10
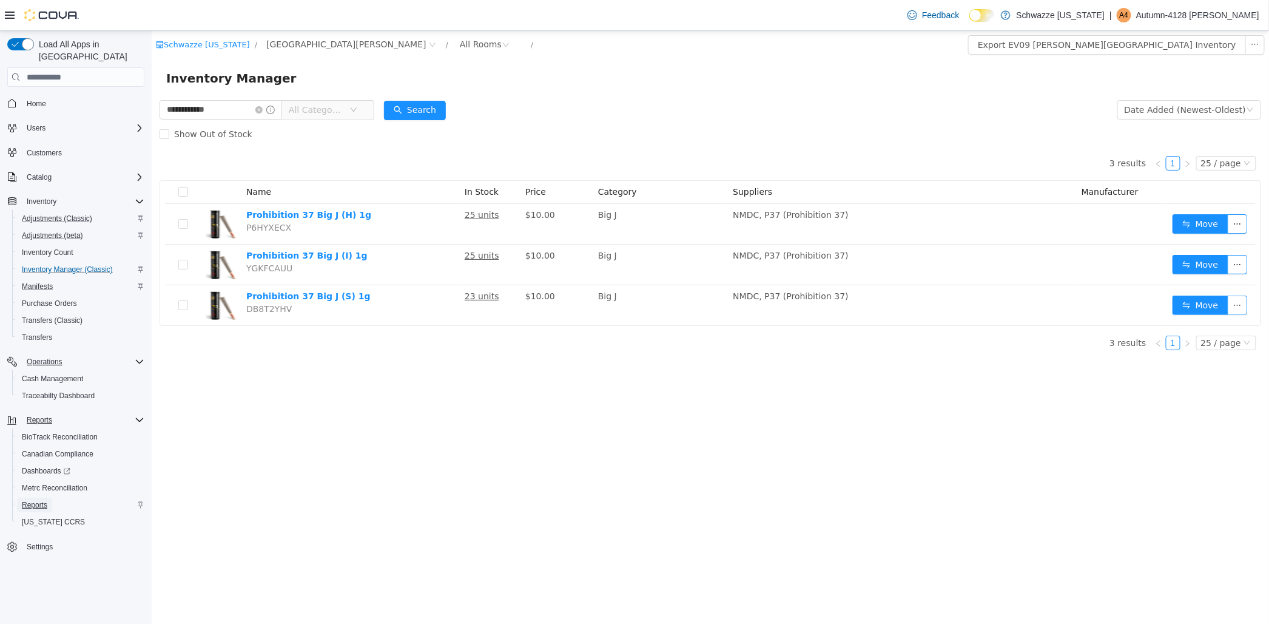
click at [26, 500] on span "Reports" at bounding box center [34, 505] width 25 height 10
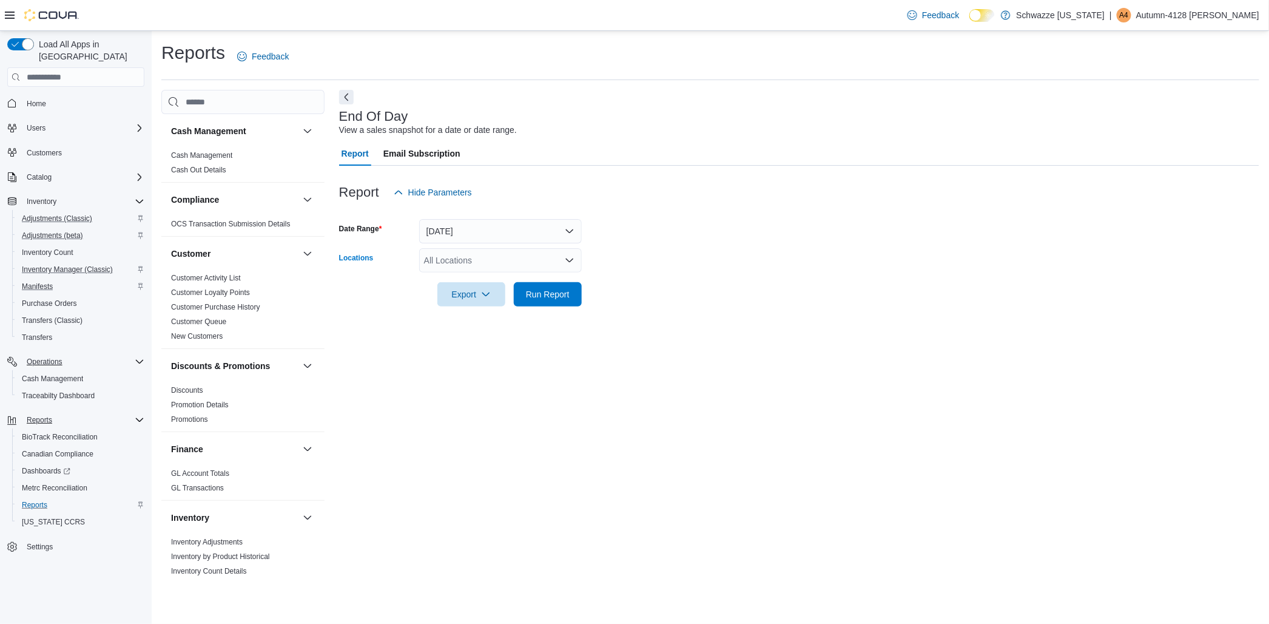
click at [473, 267] on div "All Locations" at bounding box center [500, 260] width 163 height 24
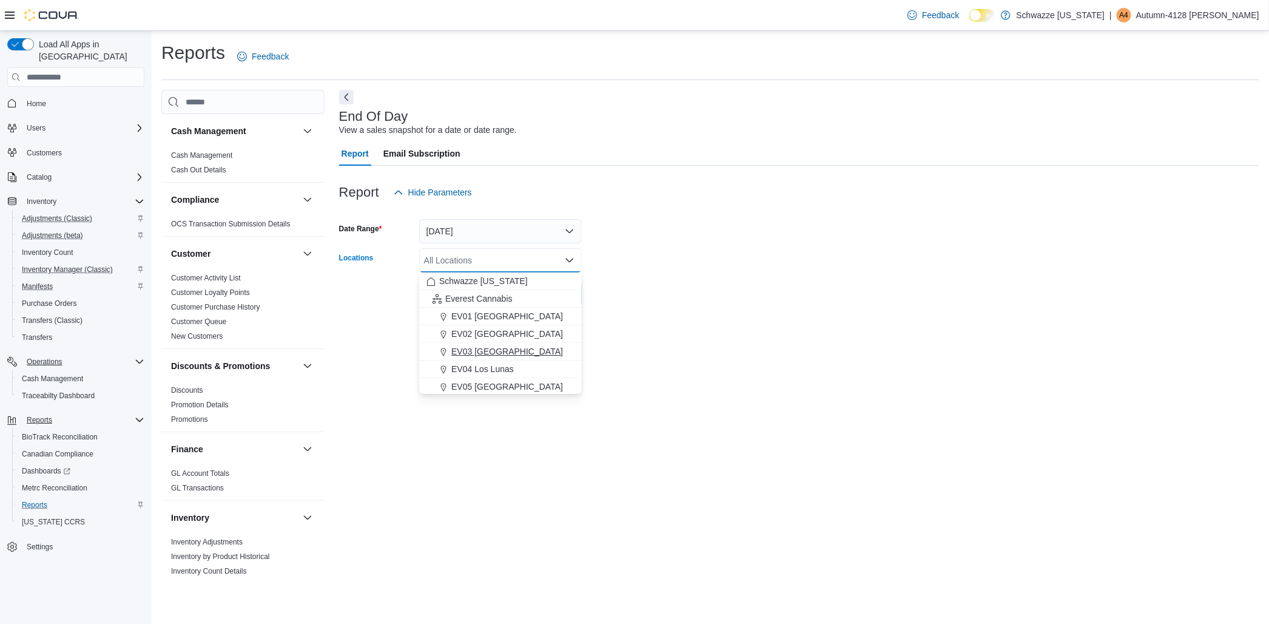
scroll to position [67, 0]
click at [519, 385] on span "[GEOGRAPHIC_DATA][PERSON_NAME]" at bounding box center [530, 389] width 158 height 12
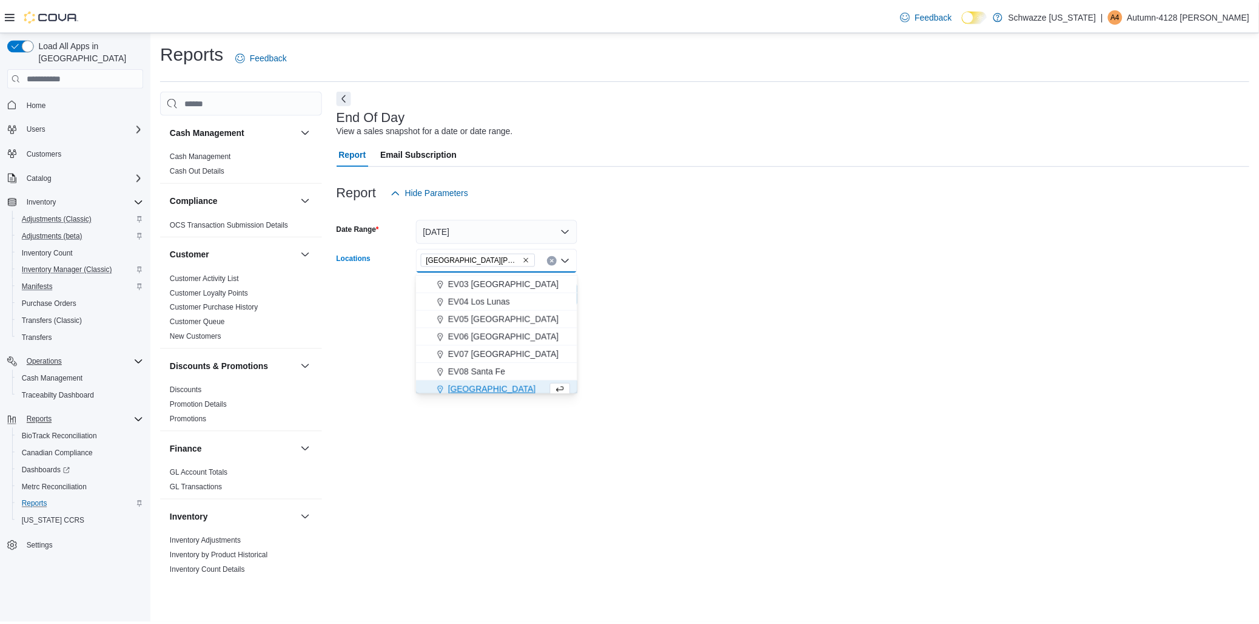
scroll to position [72, 0]
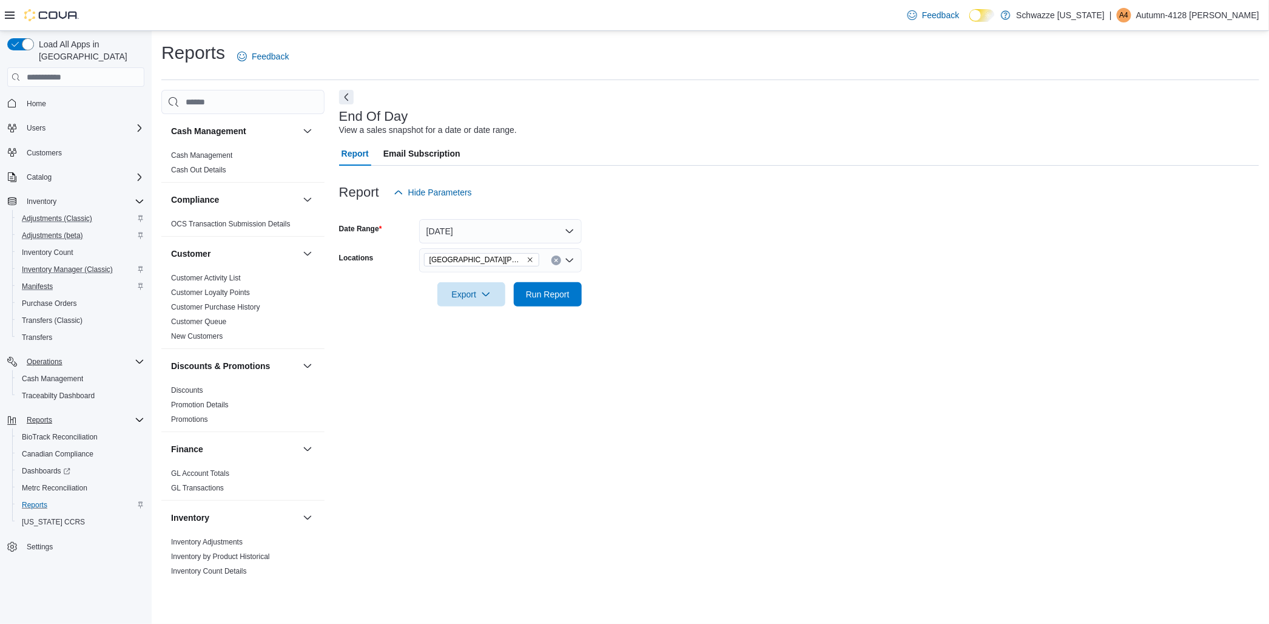
click at [644, 104] on div at bounding box center [799, 106] width 920 height 5
click at [550, 310] on div at bounding box center [799, 313] width 920 height 15
click at [532, 298] on span "Run Report" at bounding box center [548, 294] width 44 height 12
